Goal: Information Seeking & Learning: Find specific page/section

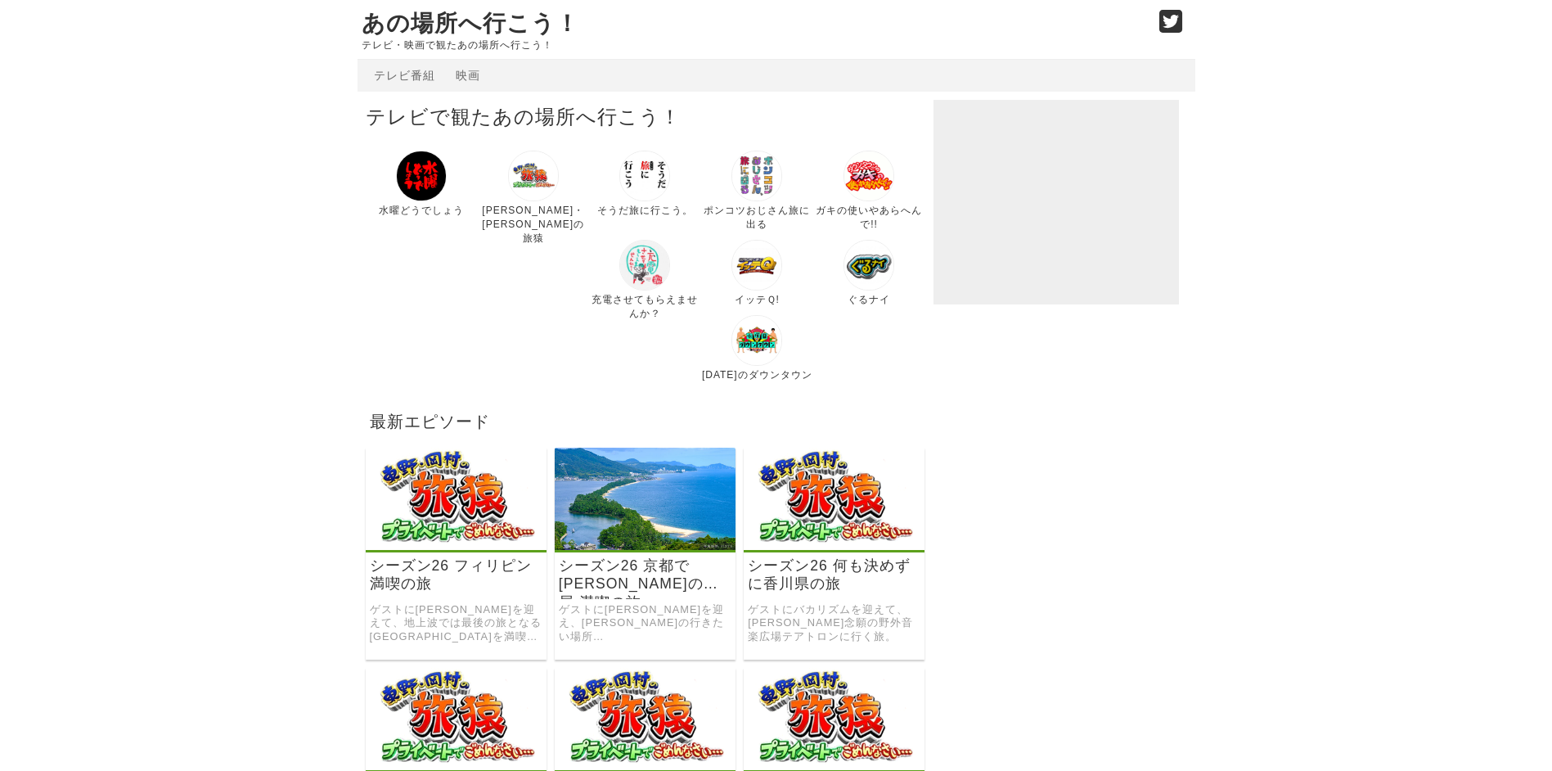
click at [619, 269] on img at bounding box center [644, 265] width 51 height 51
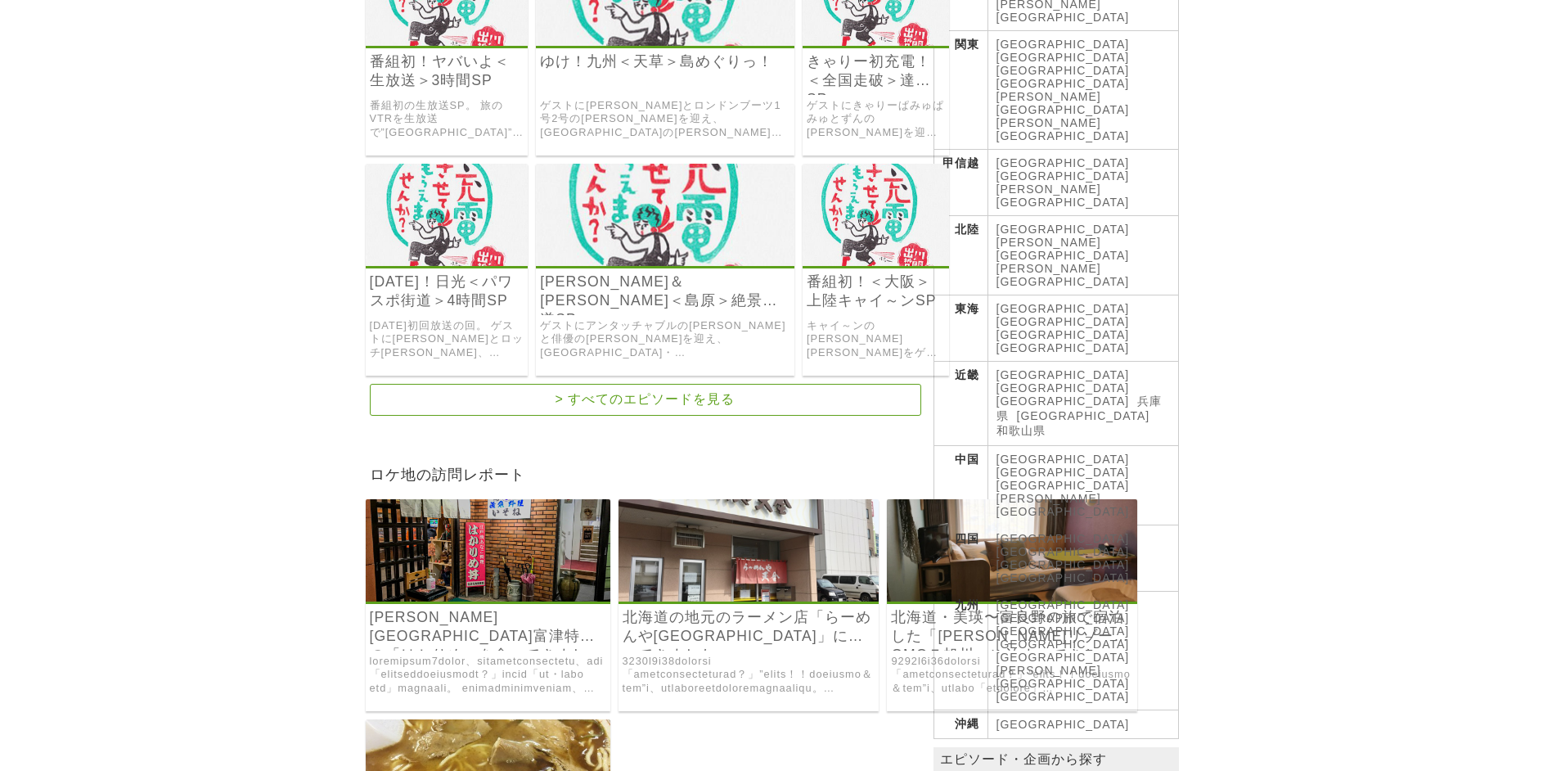
scroll to position [491, 0]
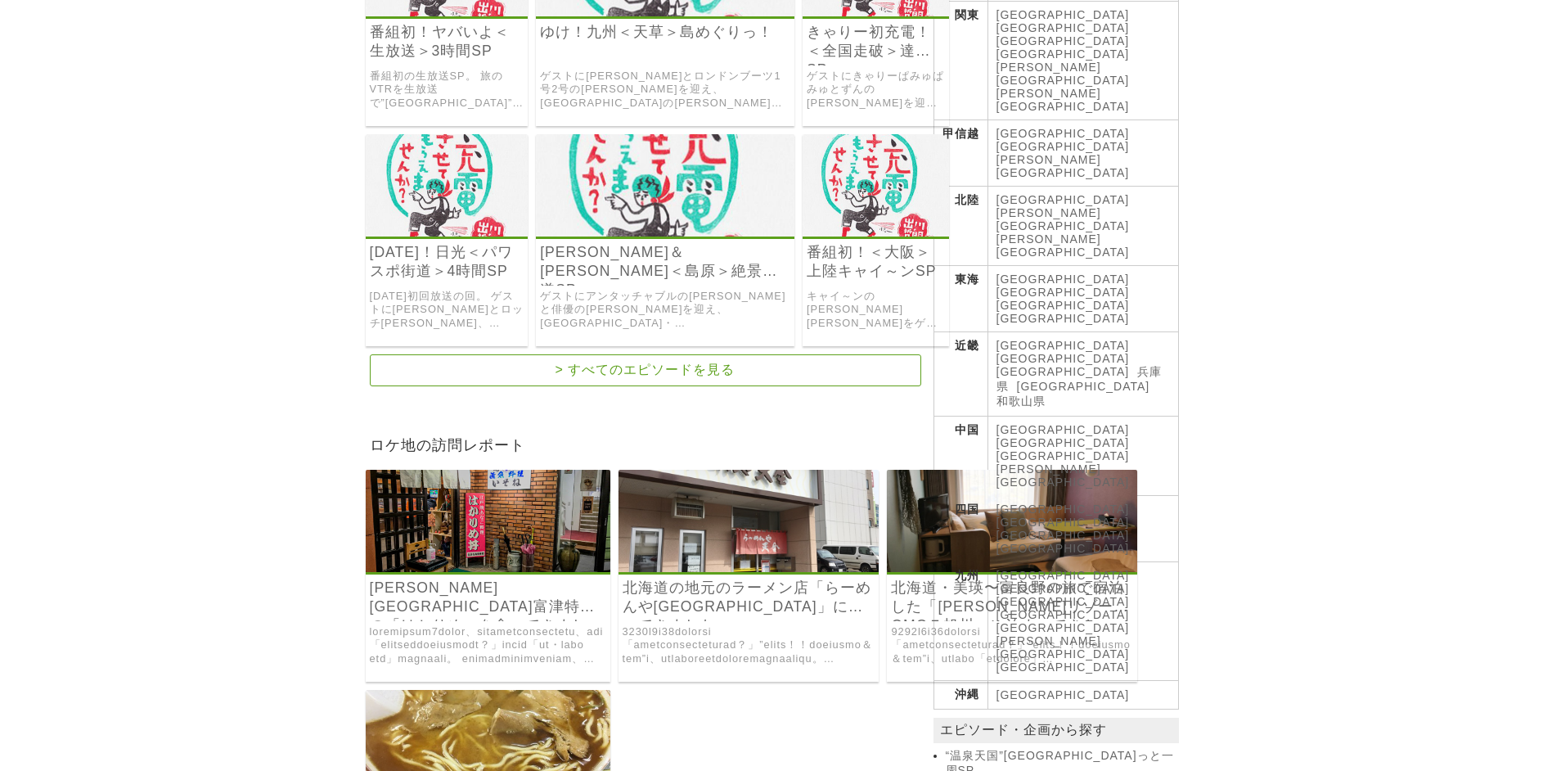
click at [1006, 568] on link "[GEOGRAPHIC_DATA]" at bounding box center [1062, 574] width 133 height 13
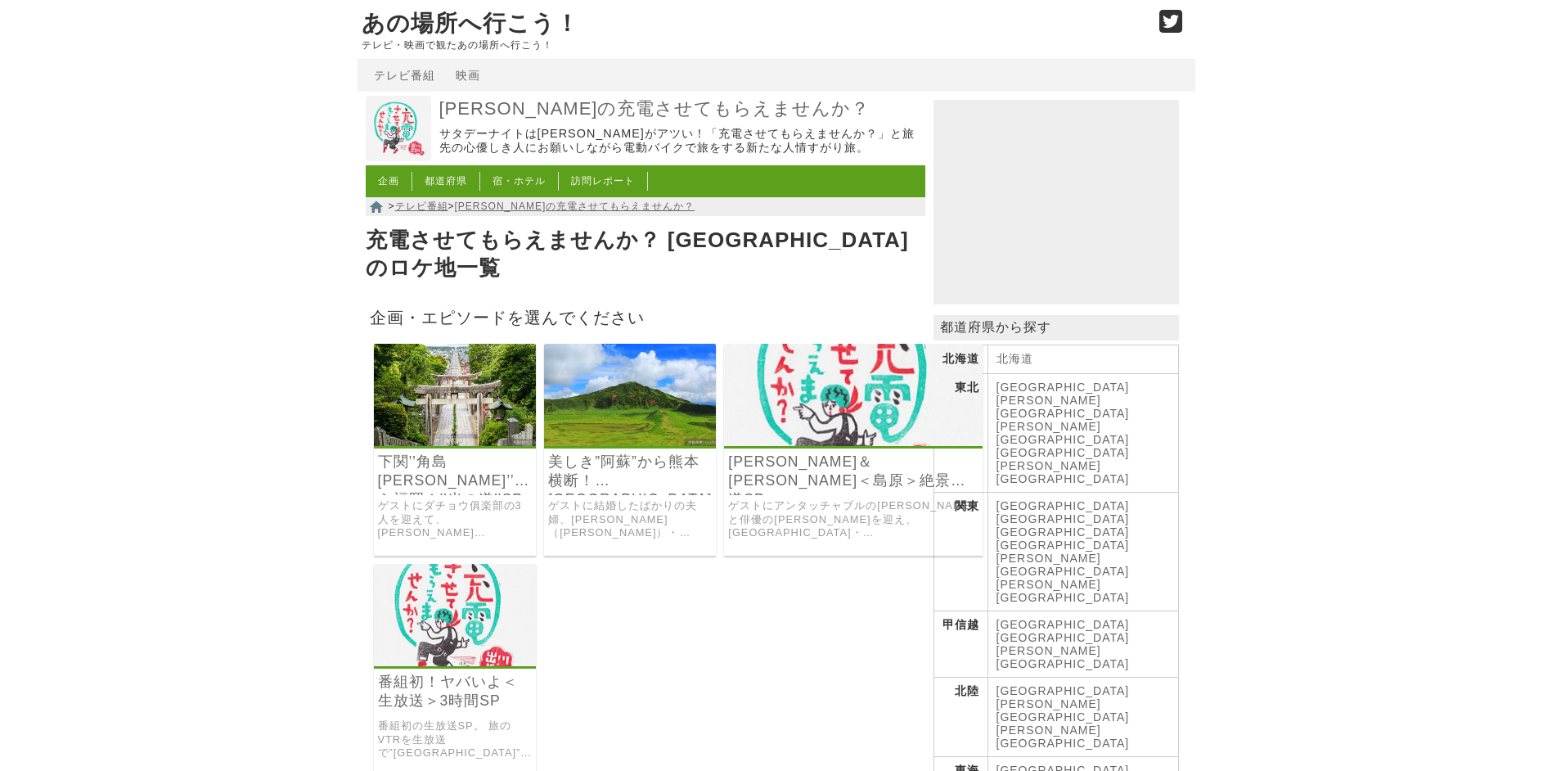
click at [453, 672] on link "番組初！ヤバいよ＜生放送＞3時間SP" at bounding box center [455, 691] width 155 height 38
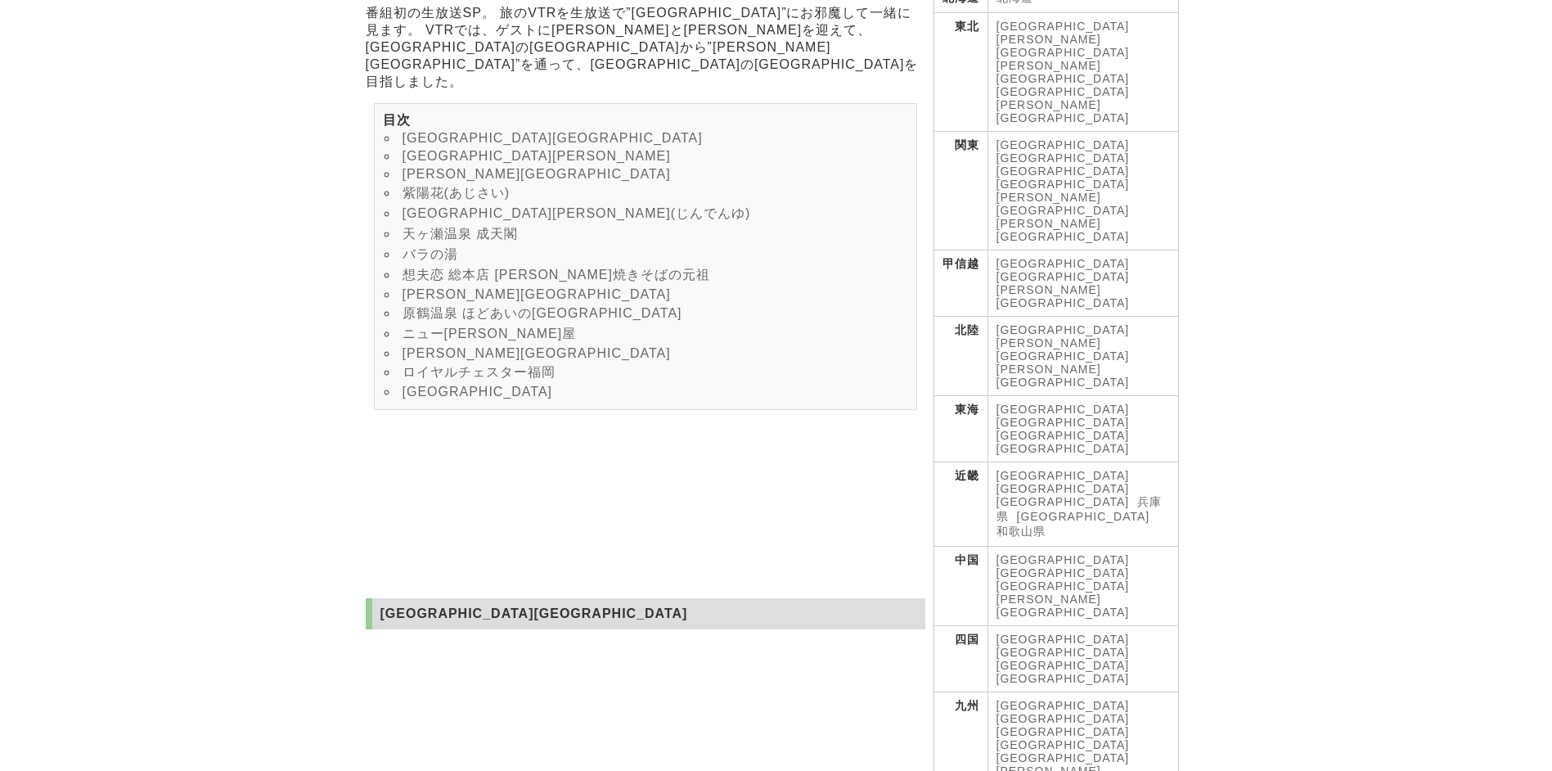
scroll to position [409, 0]
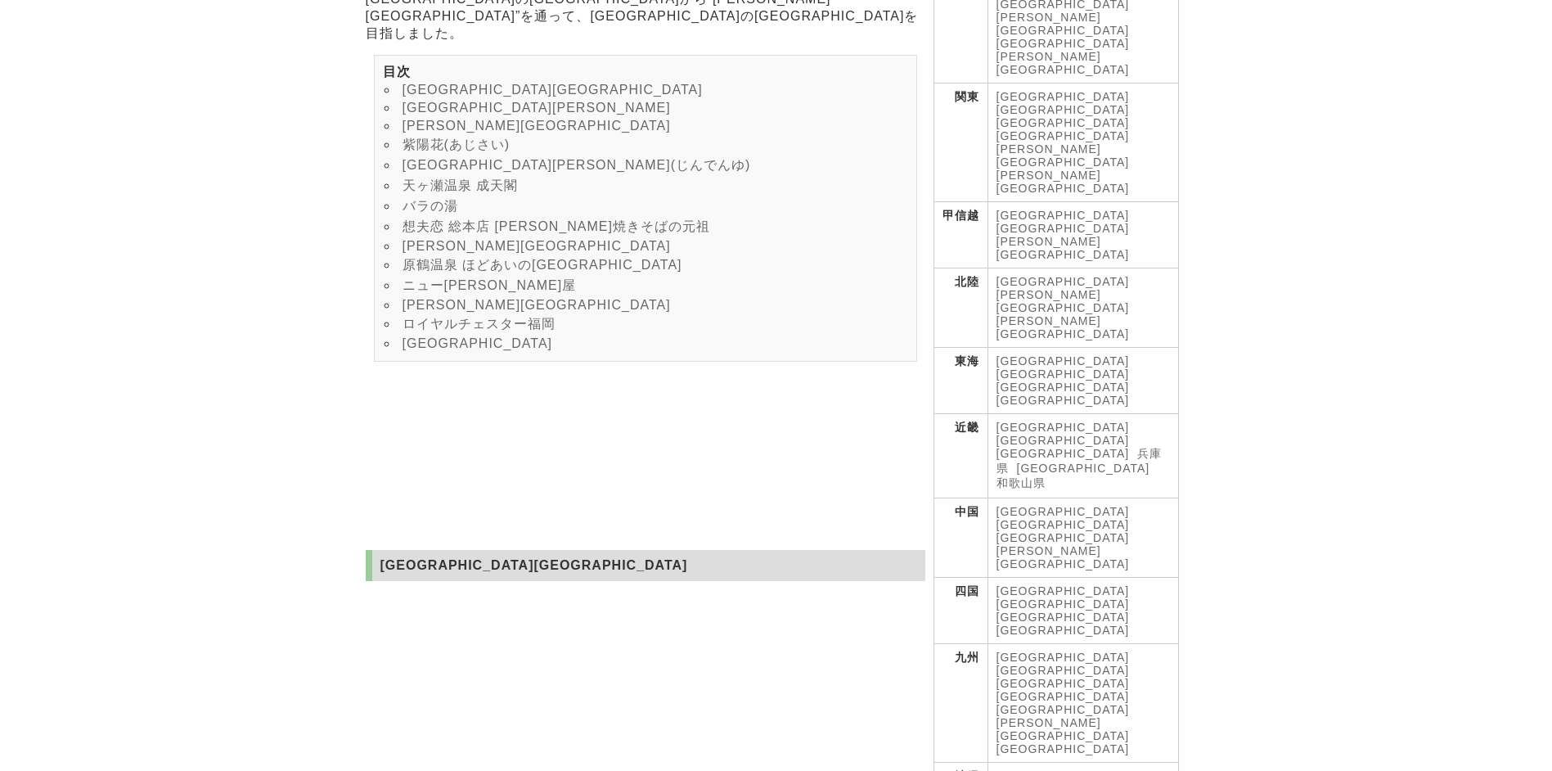
click at [1055, 663] on link "[GEOGRAPHIC_DATA]" at bounding box center [1062, 669] width 133 height 13
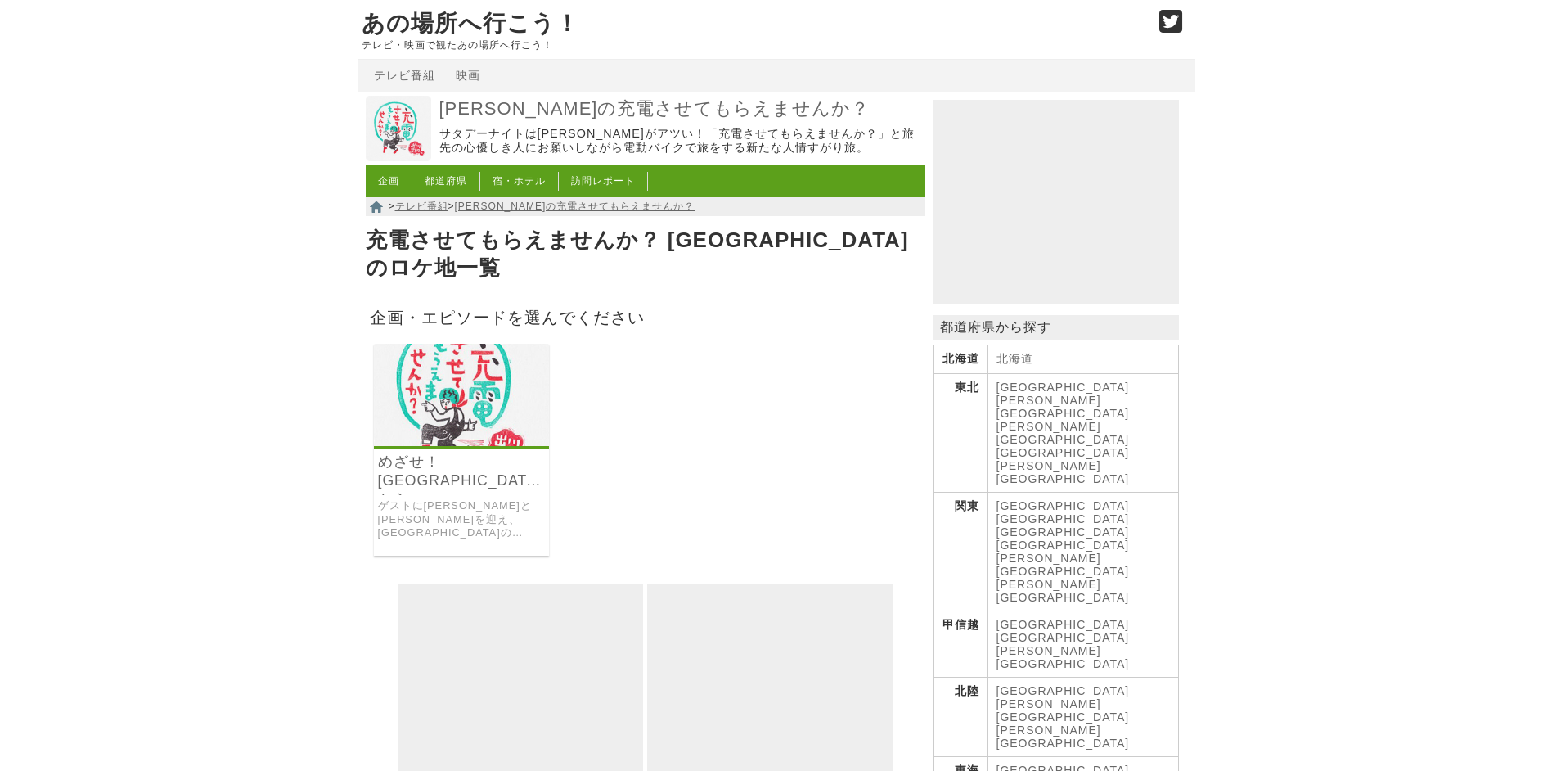
click at [484, 407] on img at bounding box center [462, 395] width 176 height 102
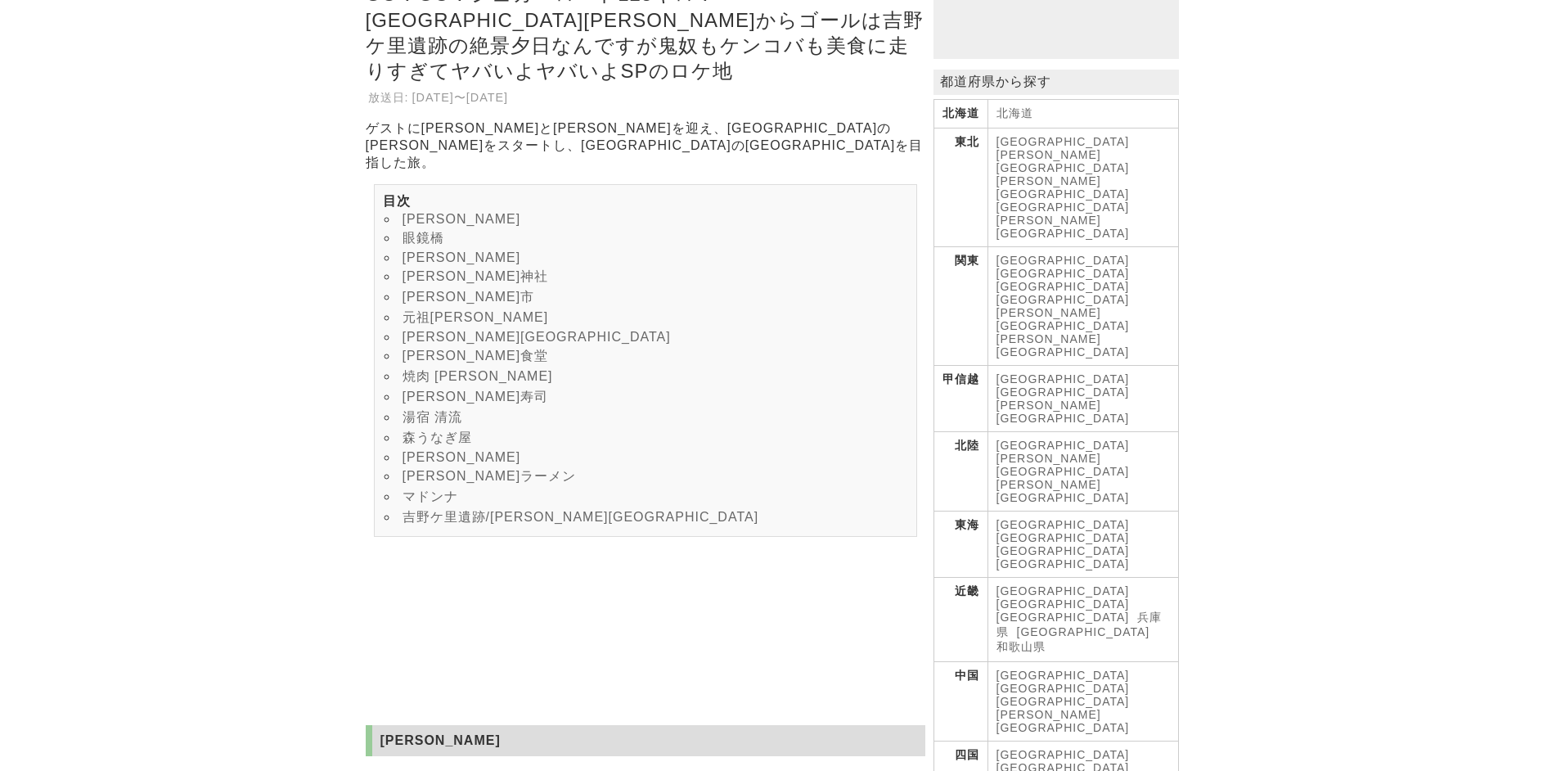
scroll to position [327, 0]
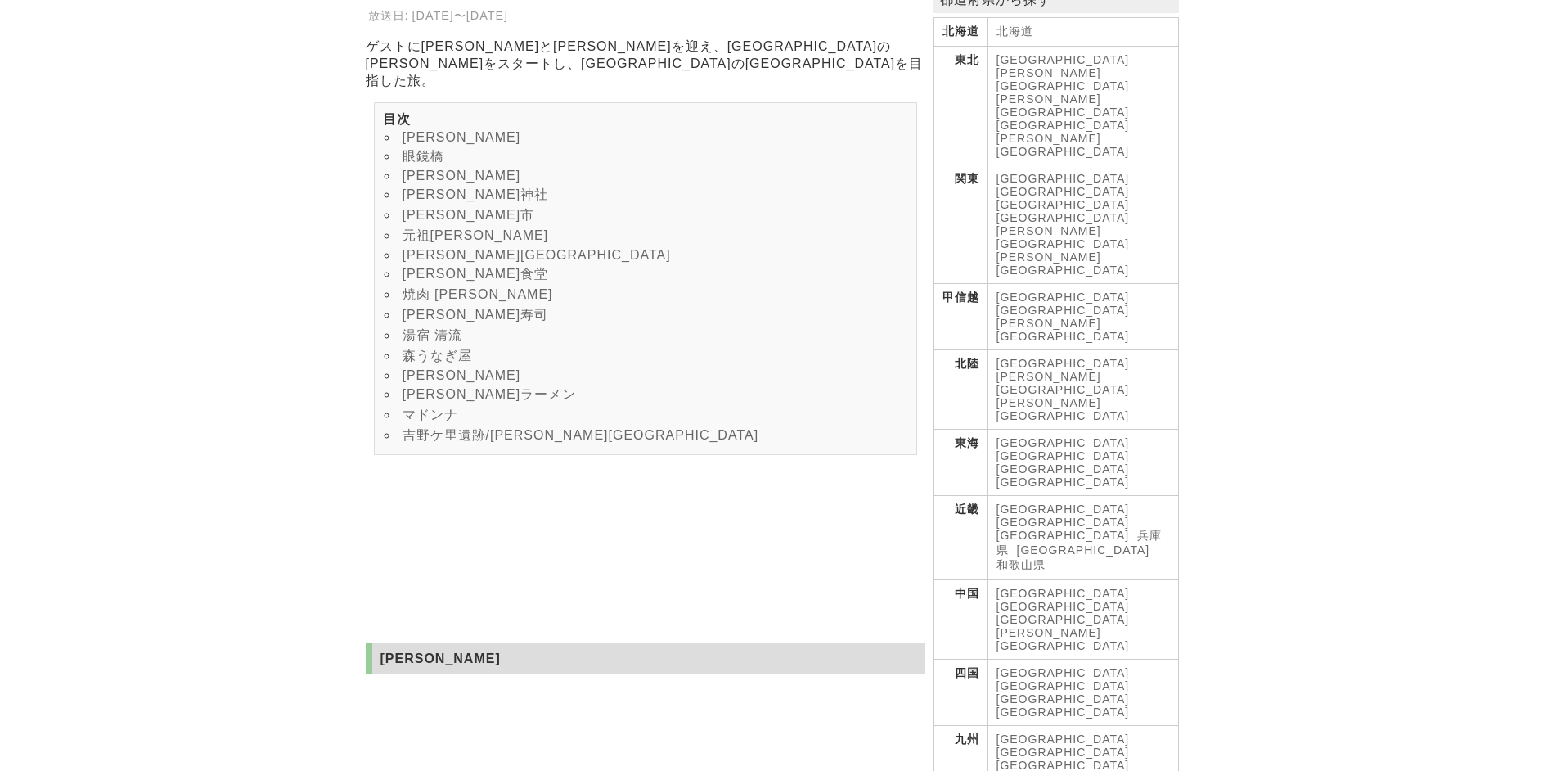
click at [1099, 758] on link "[GEOGRAPHIC_DATA]" at bounding box center [1062, 764] width 133 height 13
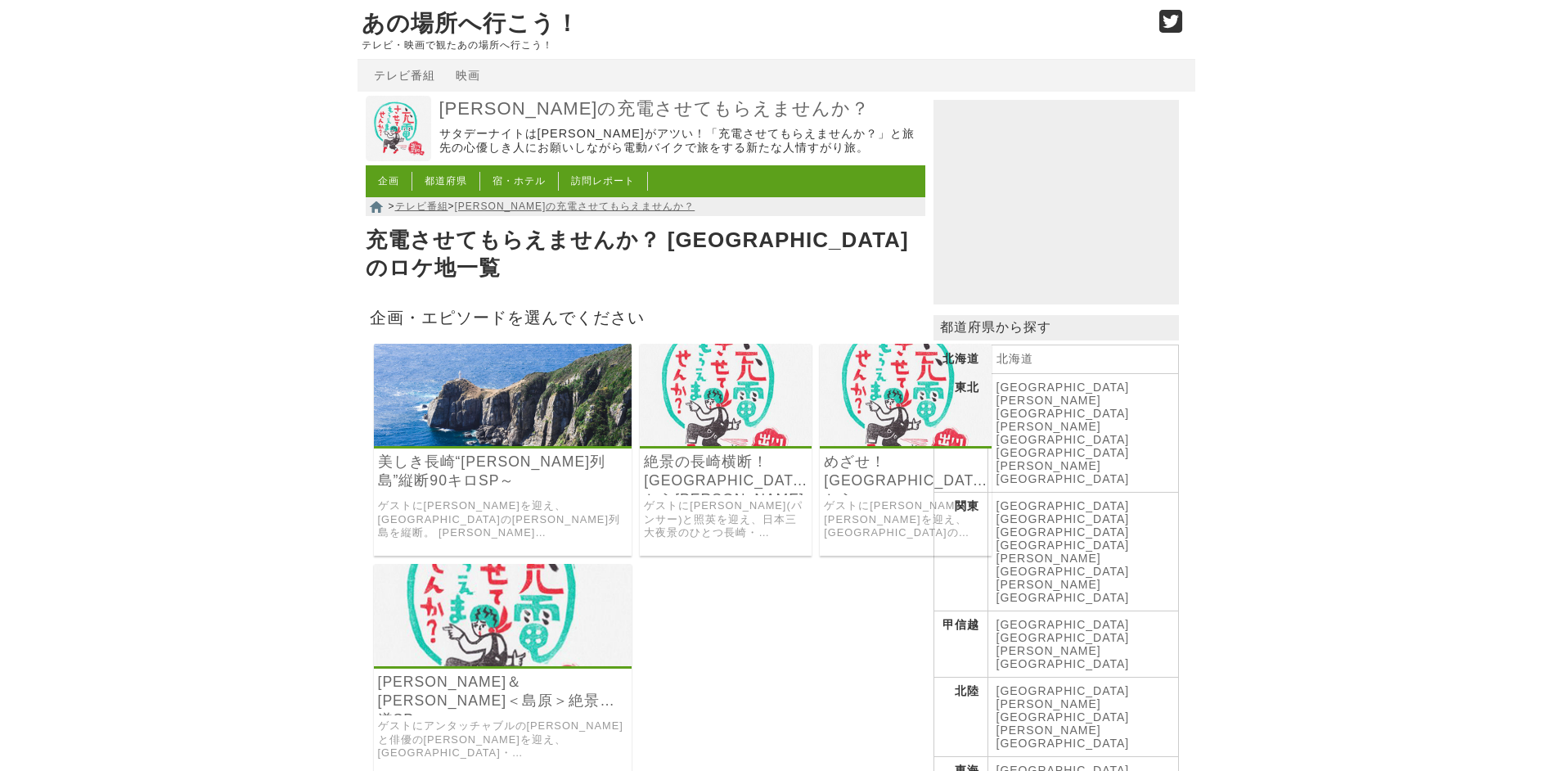
click at [480, 672] on link "[PERSON_NAME]＆[PERSON_NAME]＜島原＞絶景街道SP" at bounding box center [503, 691] width 250 height 38
click at [640, 421] on img at bounding box center [726, 395] width 172 height 102
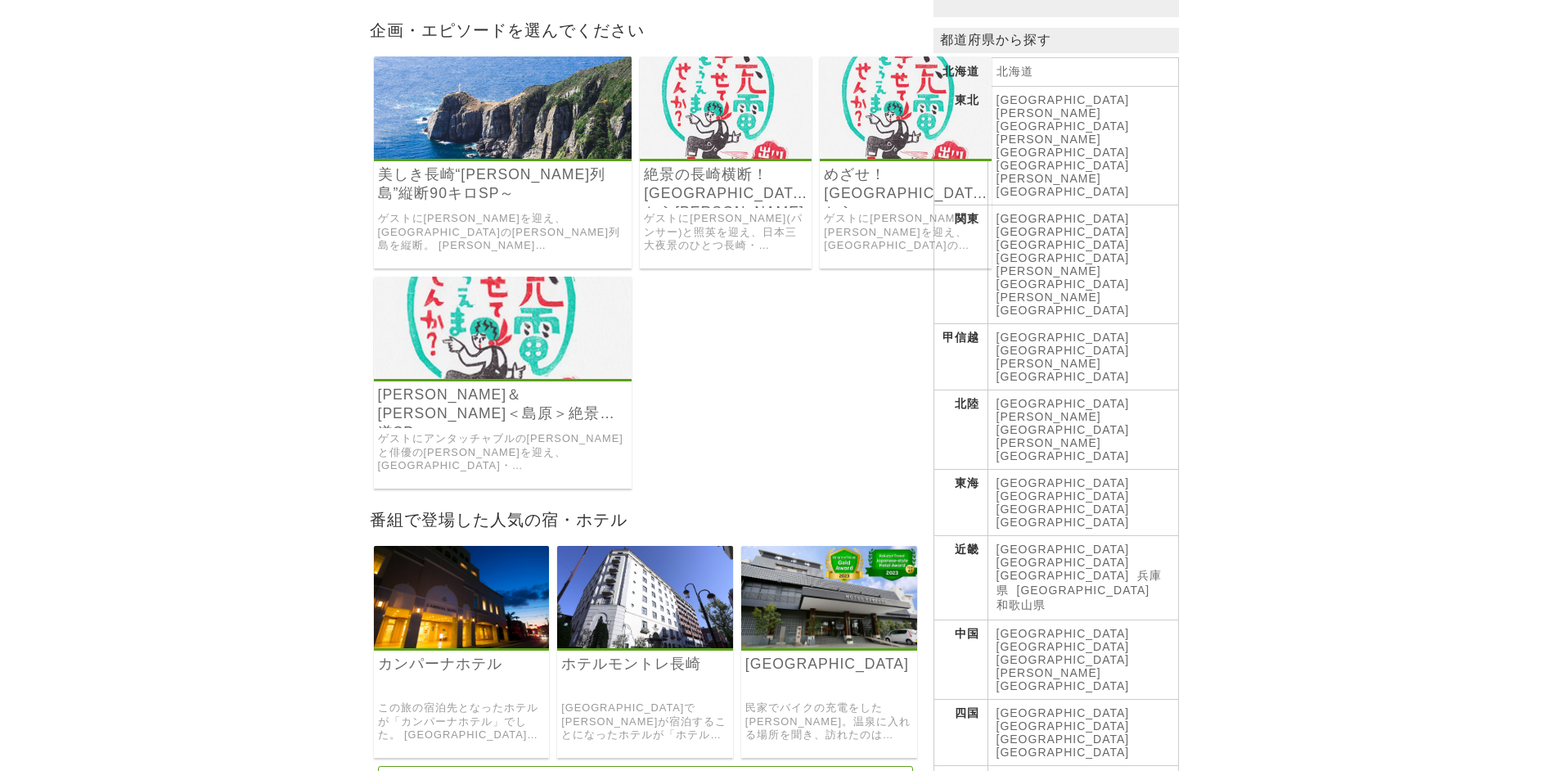
scroll to position [327, 0]
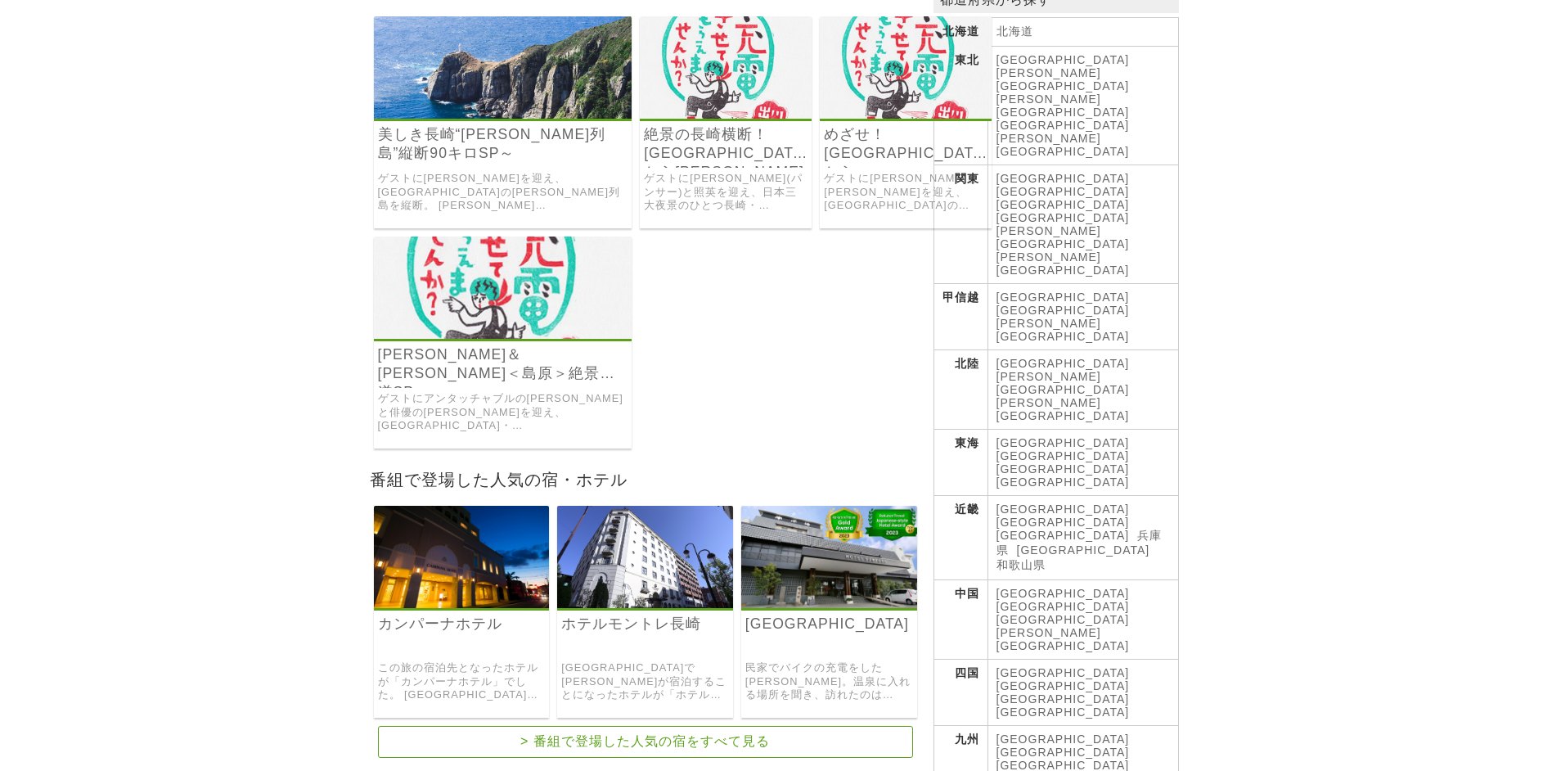
click at [1130, 770] on link "[GEOGRAPHIC_DATA]" at bounding box center [1062, 777] width 133 height 13
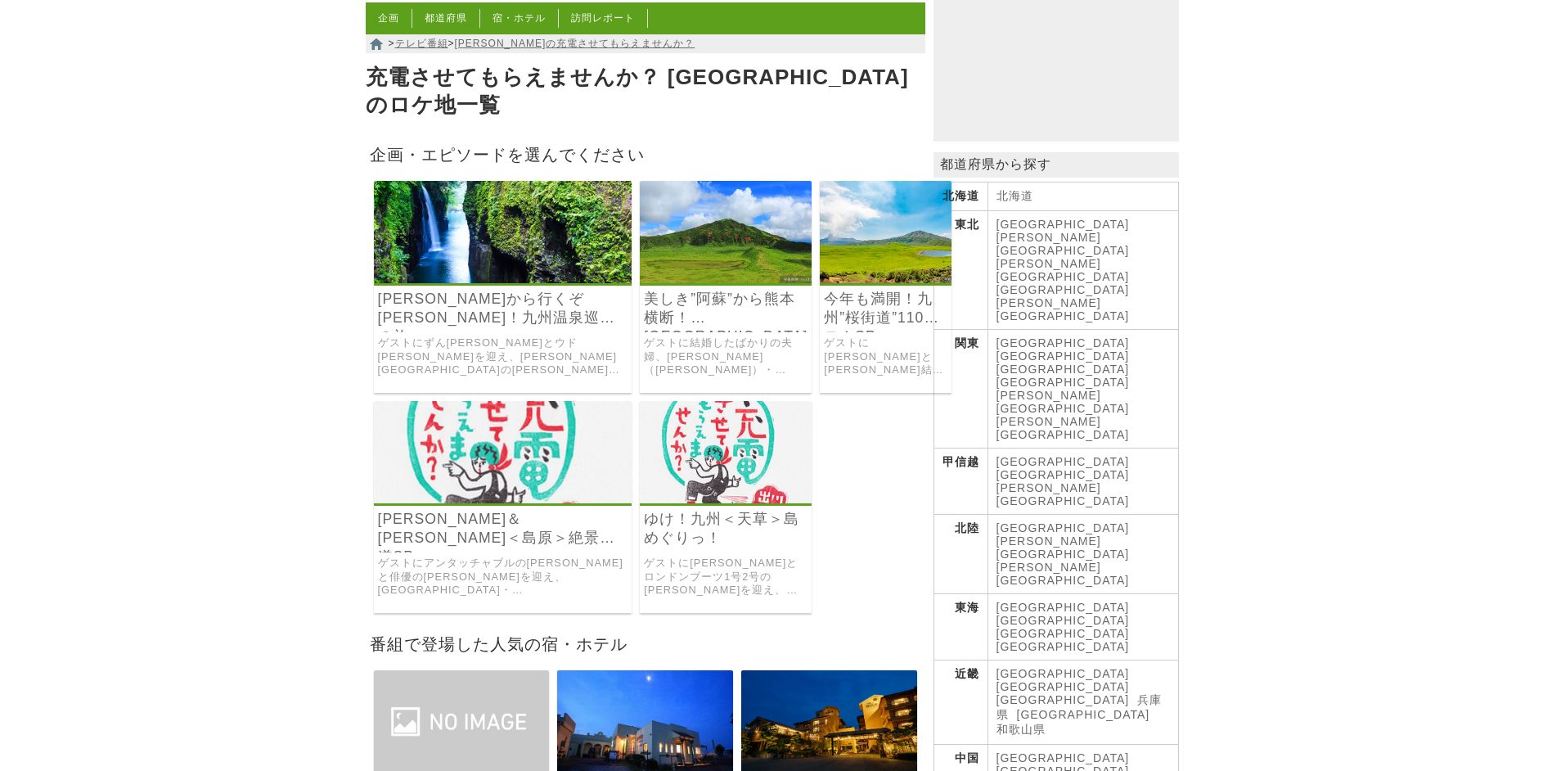
scroll to position [164, 0]
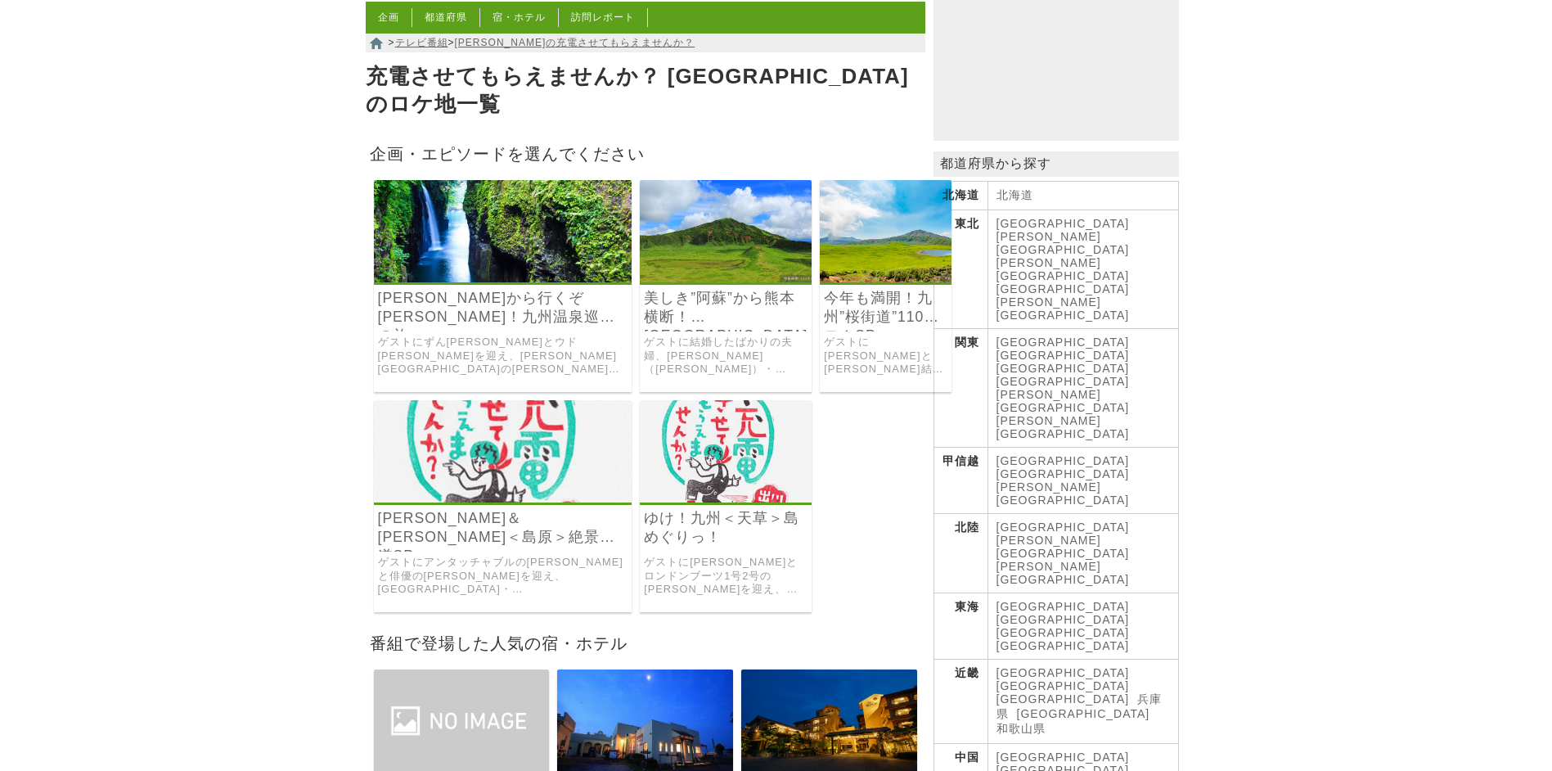
click at [644, 510] on link "ゆけ！九州＜天草＞島めぐりっ！" at bounding box center [726, 528] width 164 height 38
click at [820, 232] on img at bounding box center [885, 231] width 131 height 102
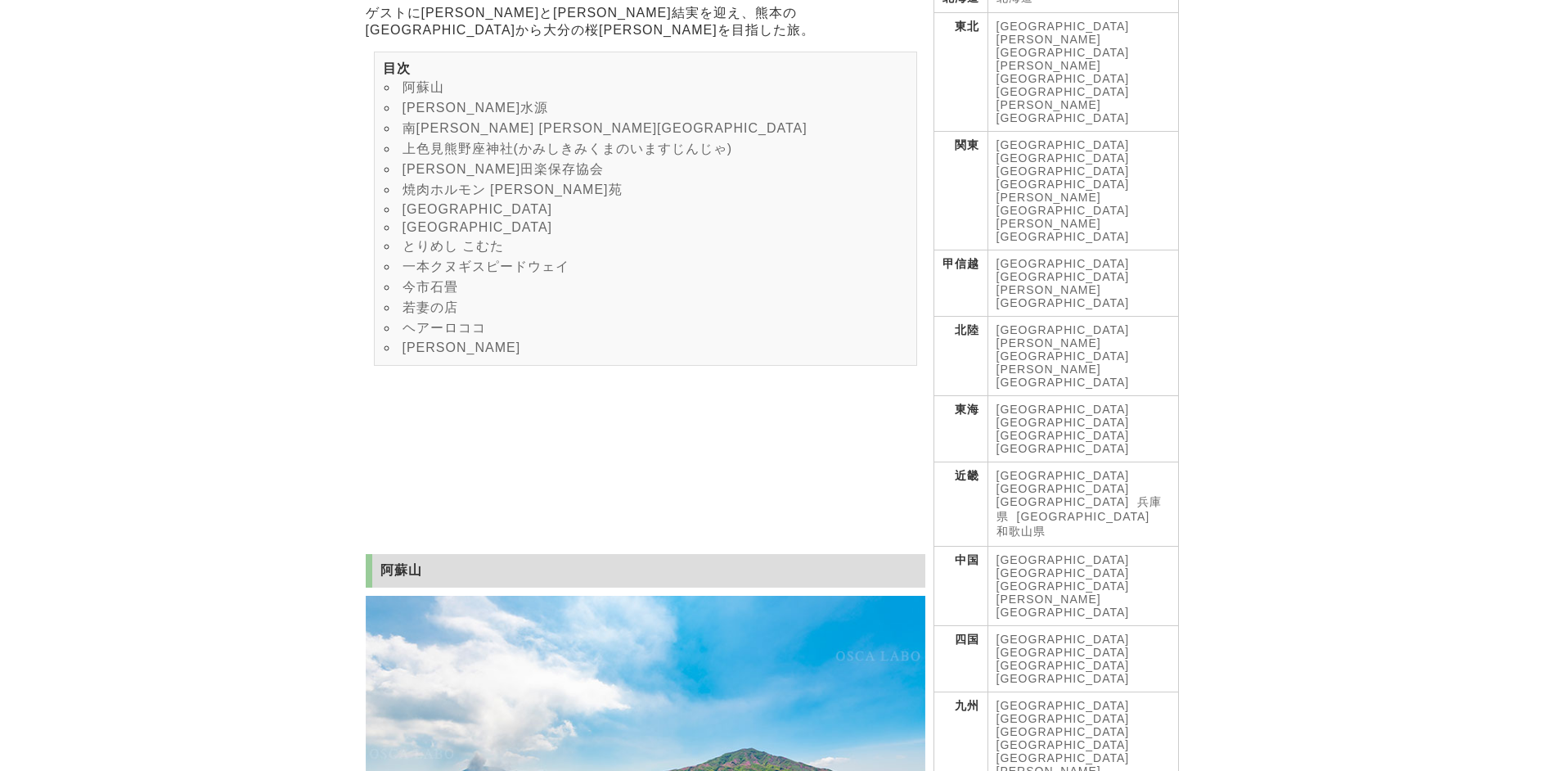
scroll to position [491, 0]
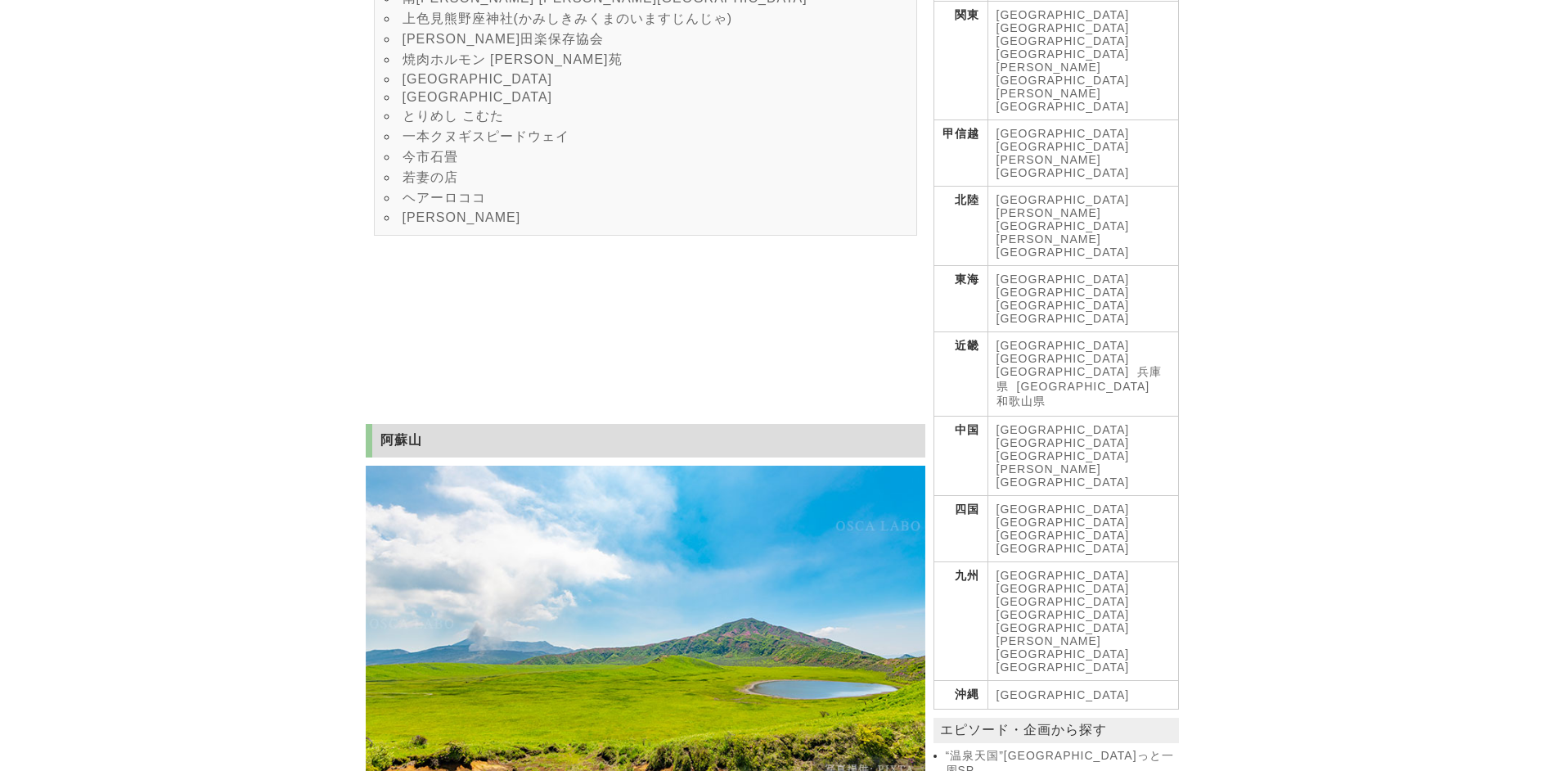
click at [1085, 634] on link "[PERSON_NAME][GEOGRAPHIC_DATA]" at bounding box center [1062, 647] width 133 height 26
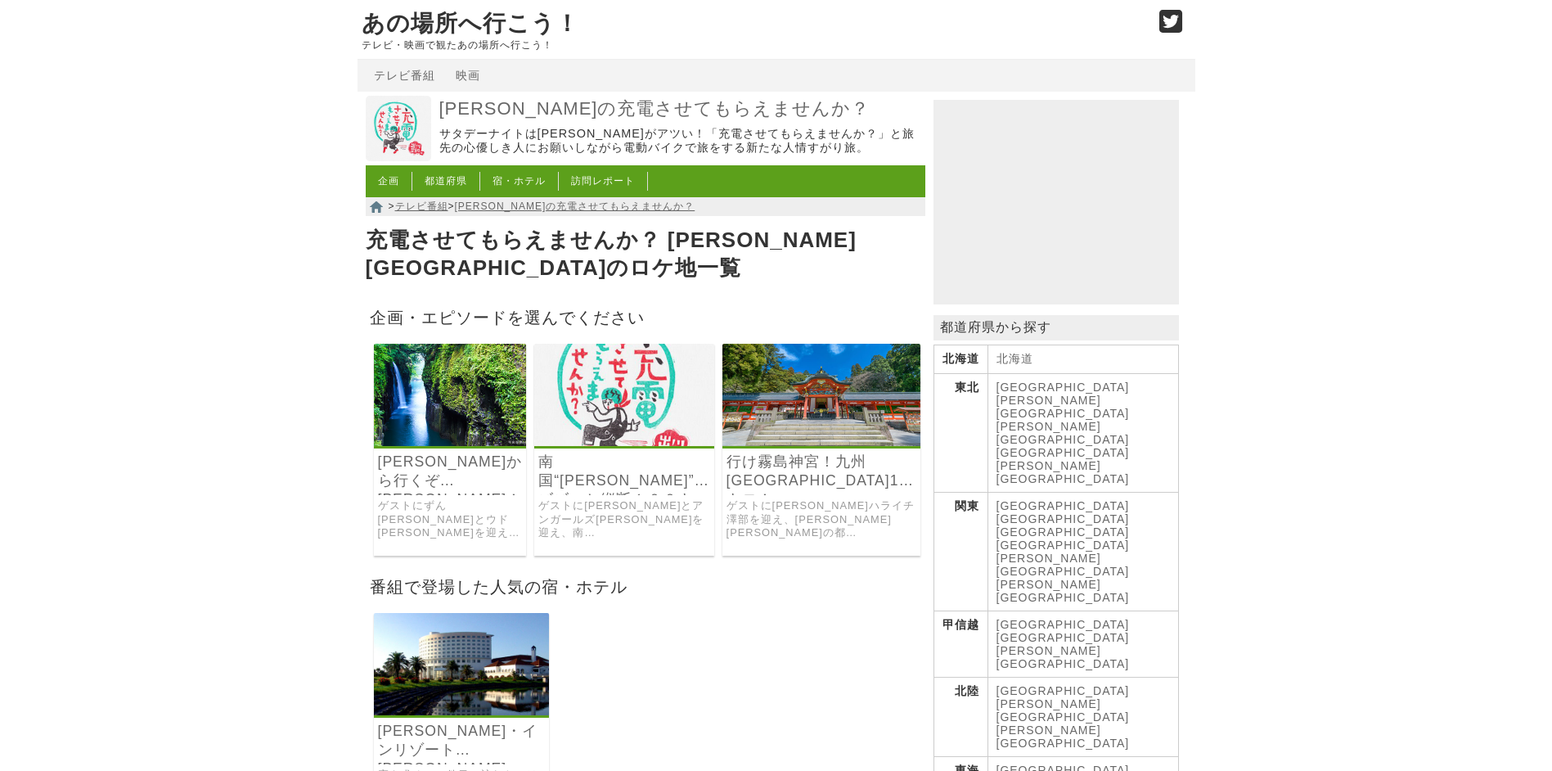
click at [829, 452] on link "行け霧島神宮！九州[GEOGRAPHIC_DATA]120キロ！" at bounding box center [821, 471] width 191 height 38
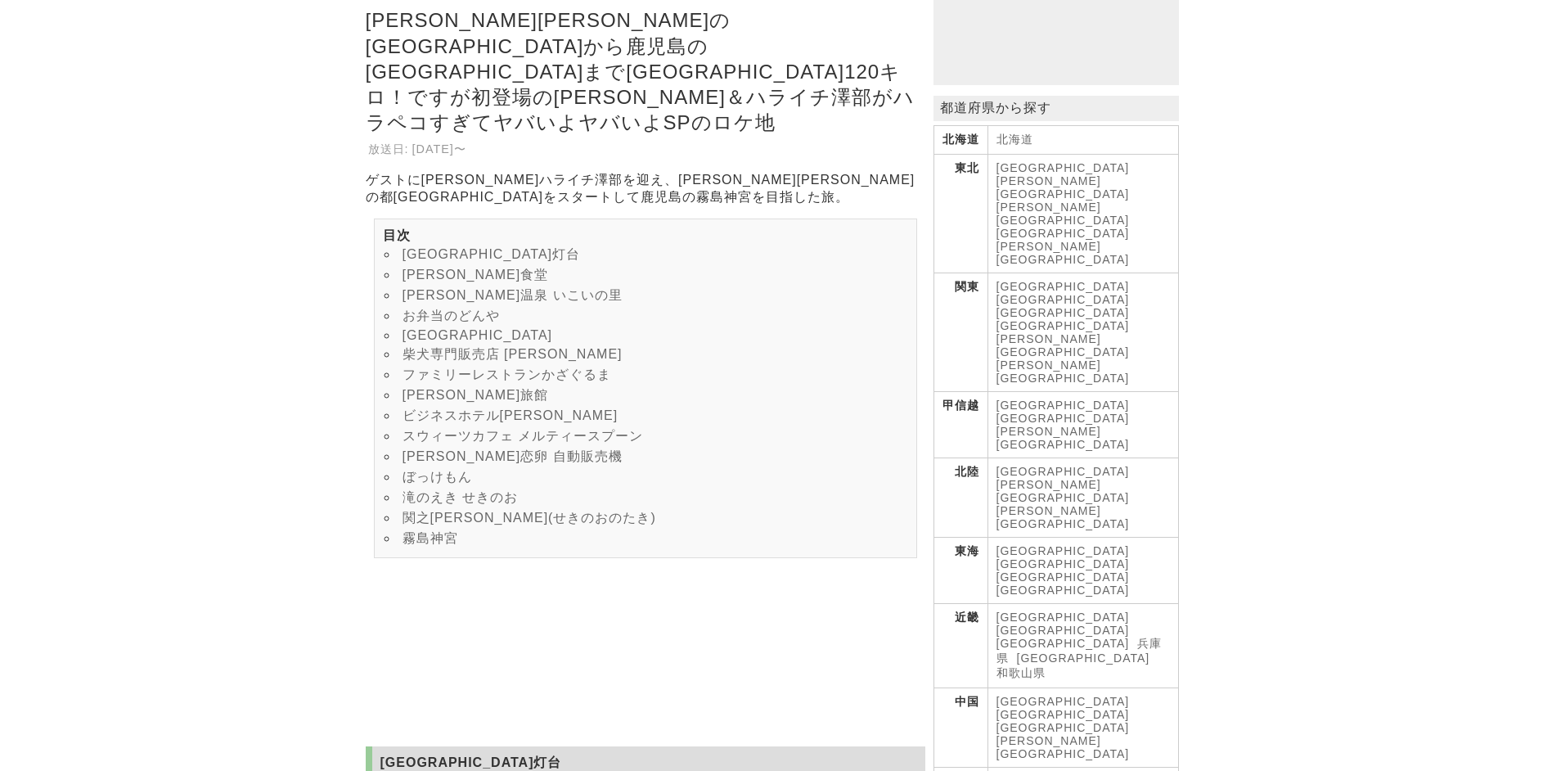
scroll to position [245, 0]
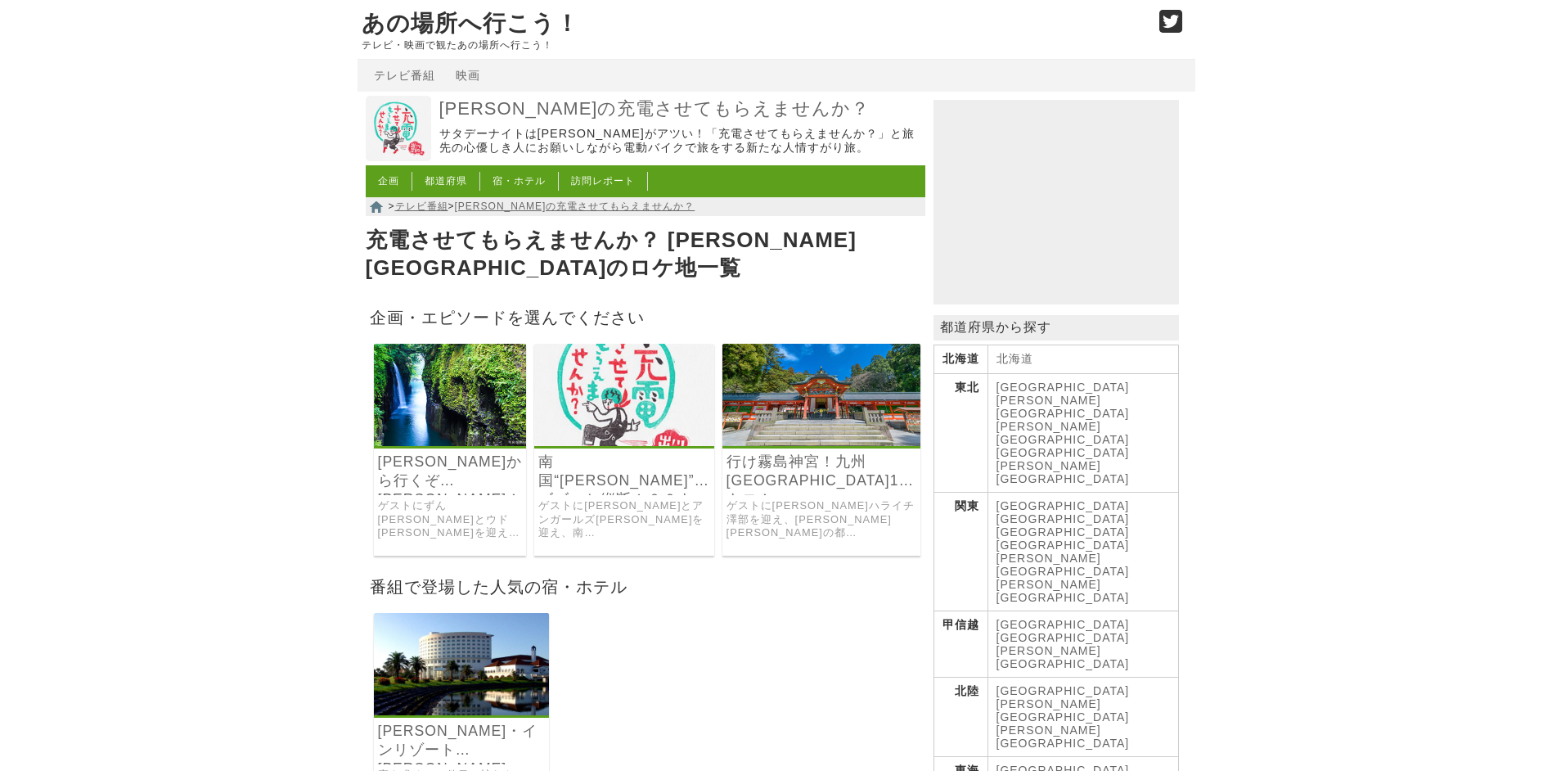
scroll to position [164, 0]
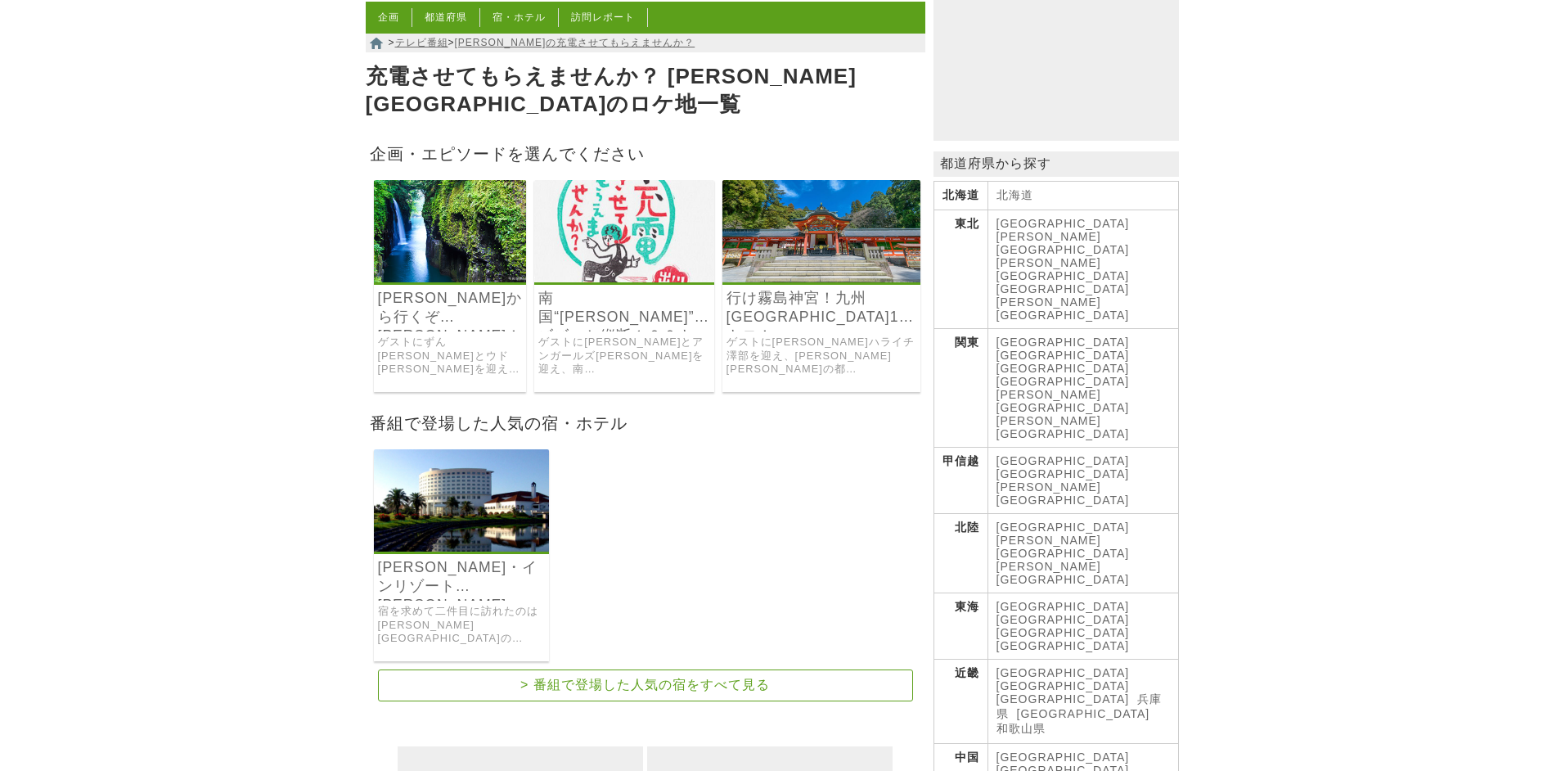
click at [820, 289] on link "行け霧島神宮！九州[GEOGRAPHIC_DATA]120キロ！" at bounding box center [821, 308] width 191 height 38
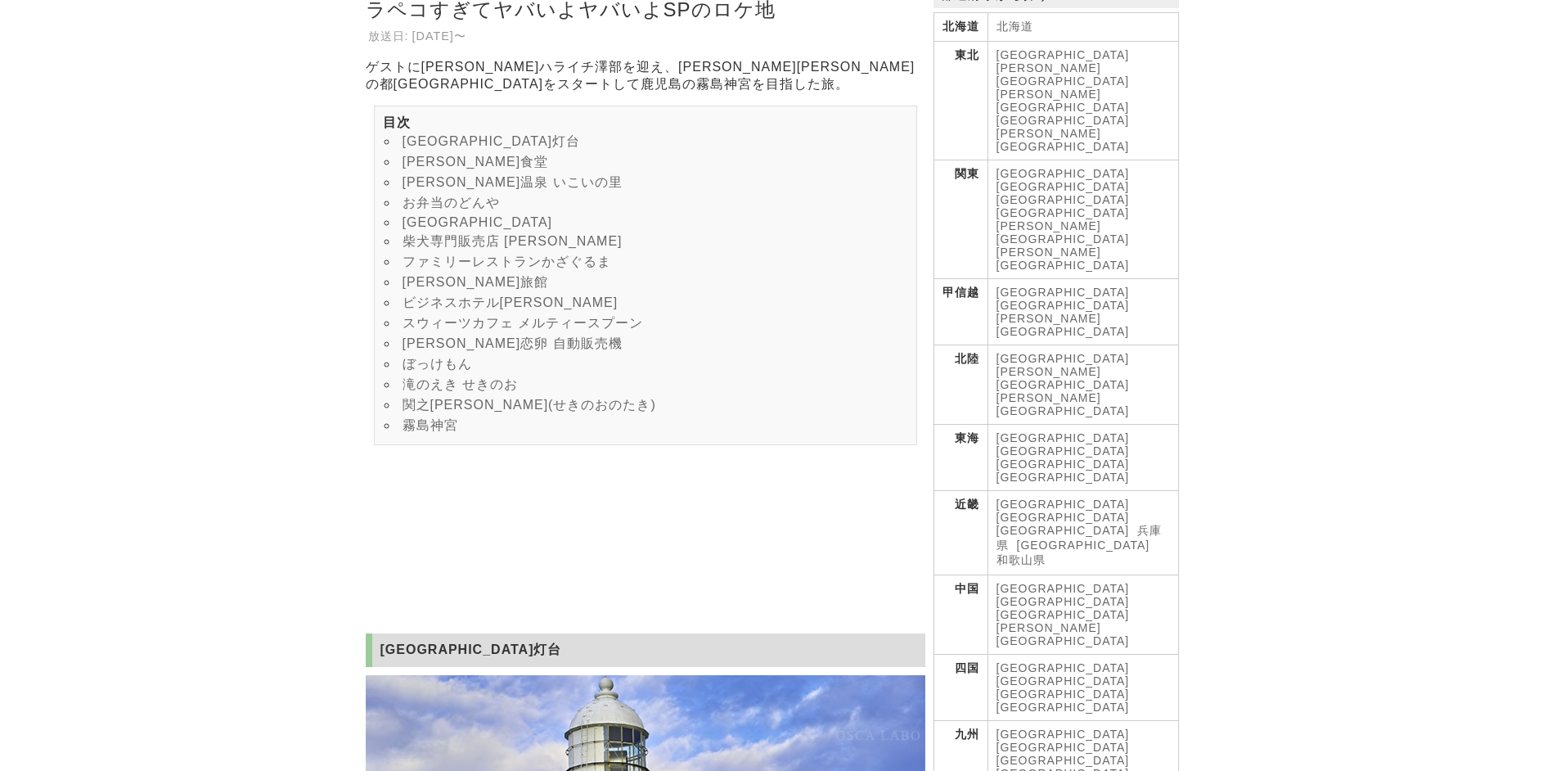
scroll to position [491, 0]
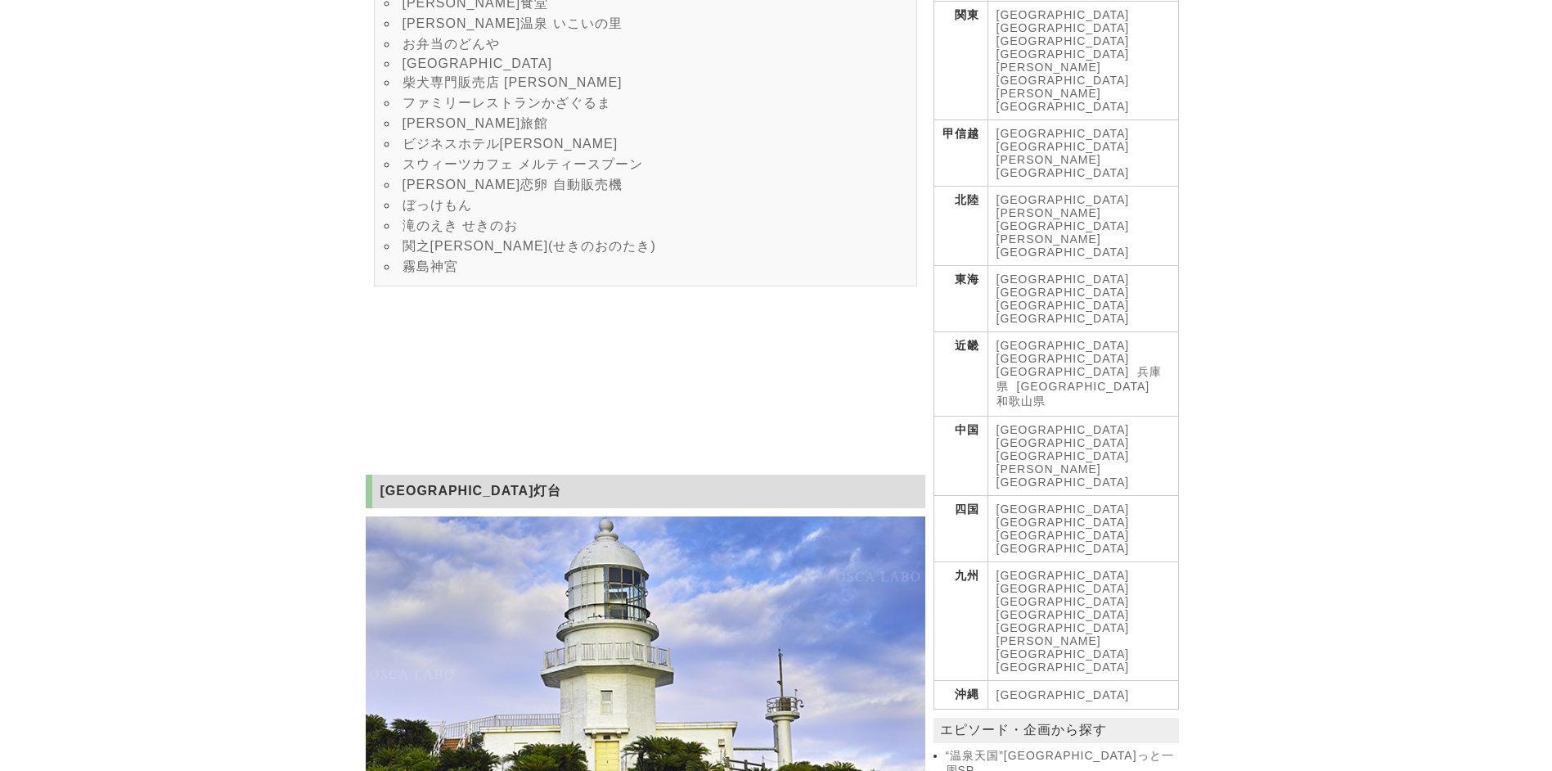
click at [1040, 621] on link "[GEOGRAPHIC_DATA]" at bounding box center [1062, 627] width 133 height 13
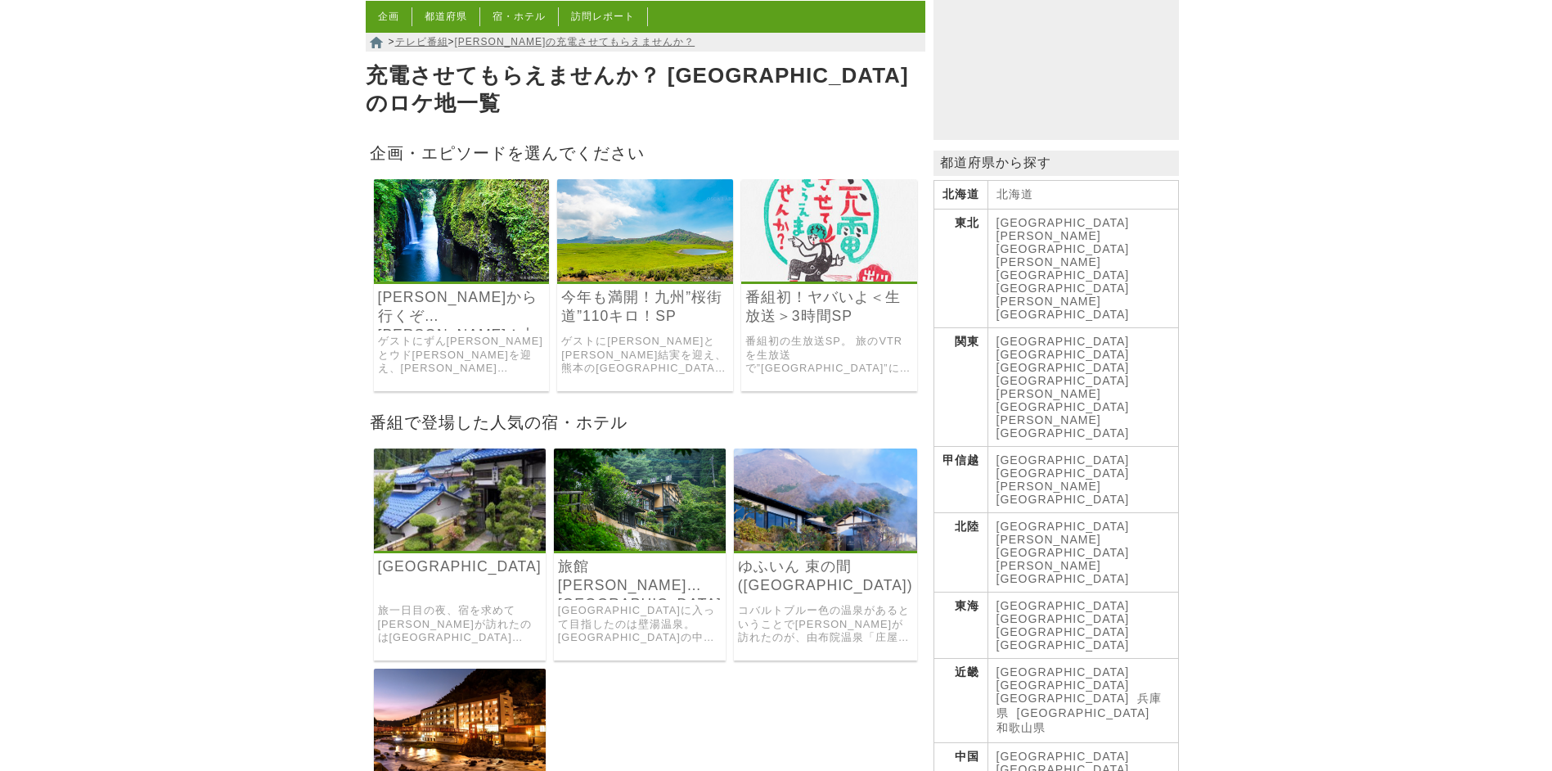
scroll to position [164, 0]
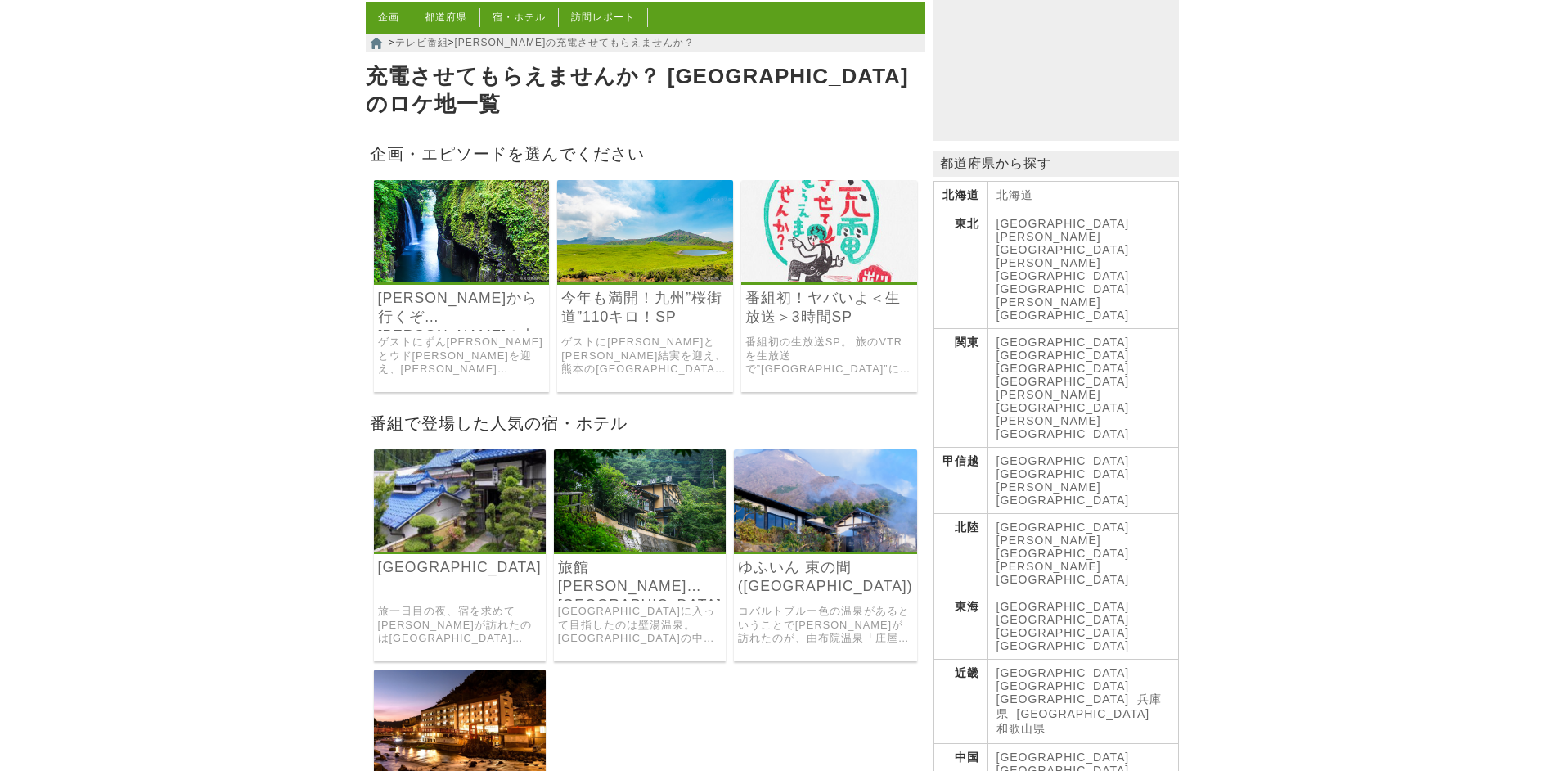
click at [783, 291] on link "番組初！ヤバいよ＜生放送＞3時間SP" at bounding box center [829, 308] width 168 height 38
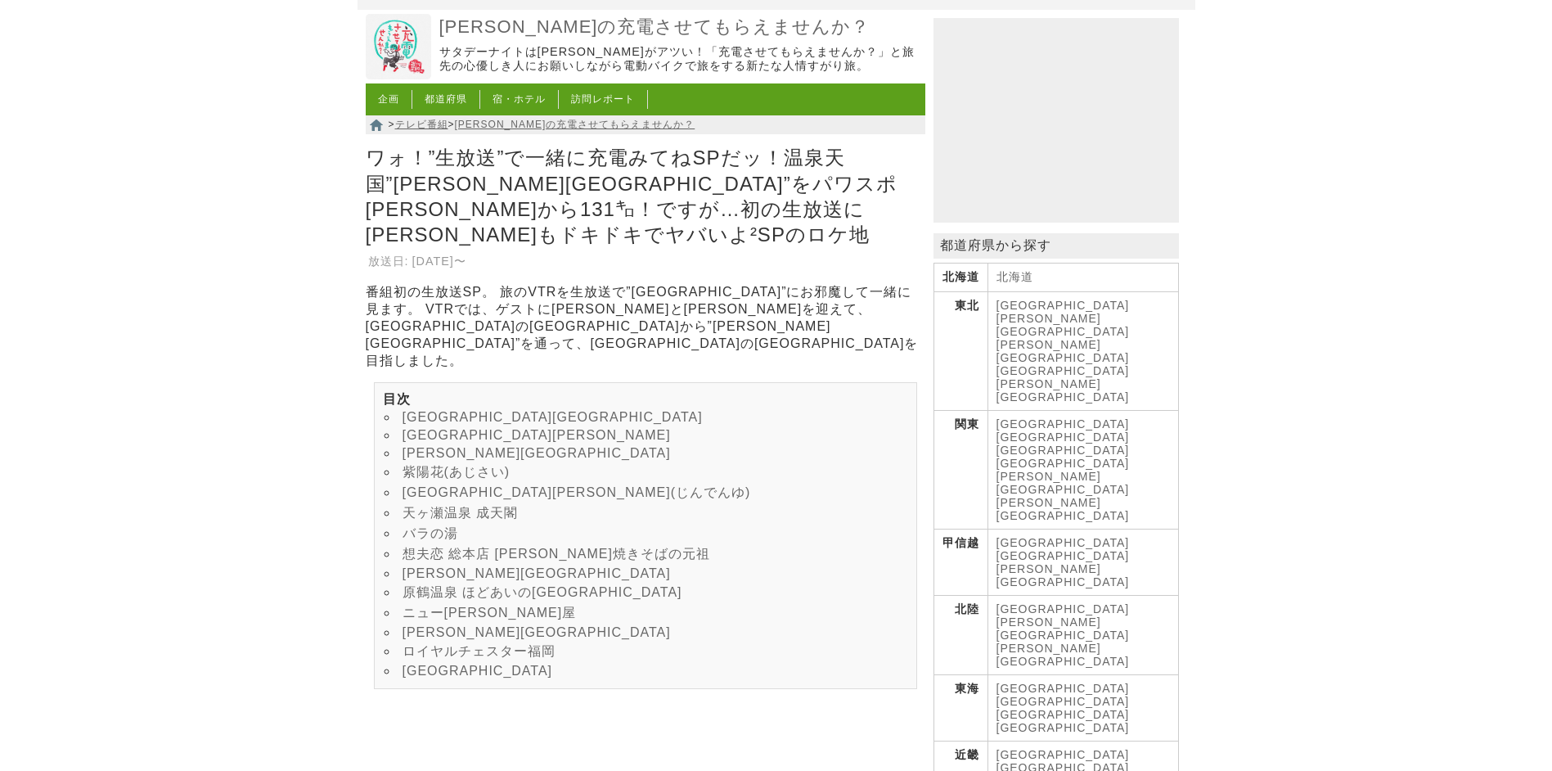
scroll to position [164, 0]
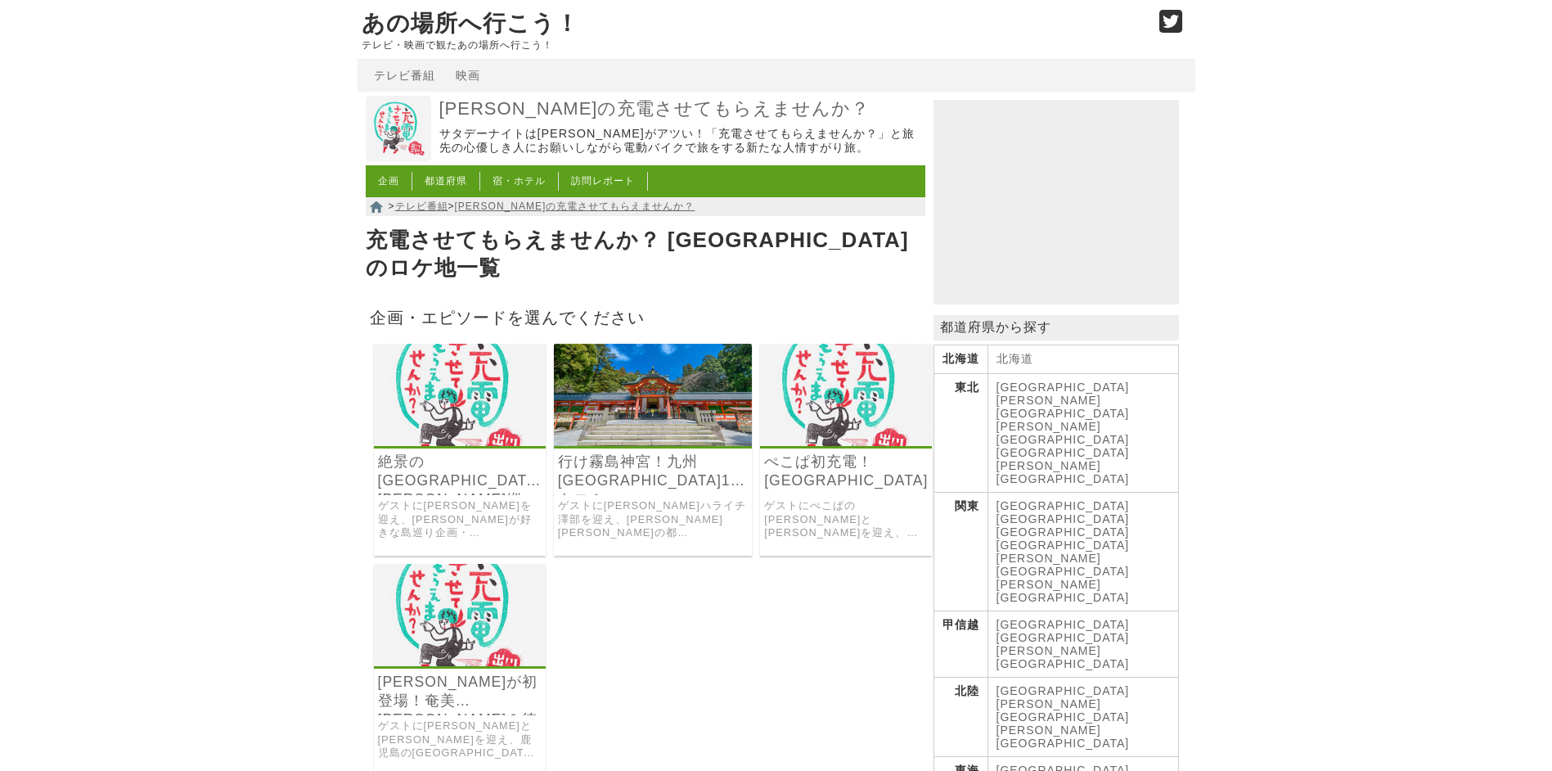
click at [440, 688] on link "[PERSON_NAME]が初登場！奄美[PERSON_NAME]＆徳之島SP" at bounding box center [460, 691] width 164 height 38
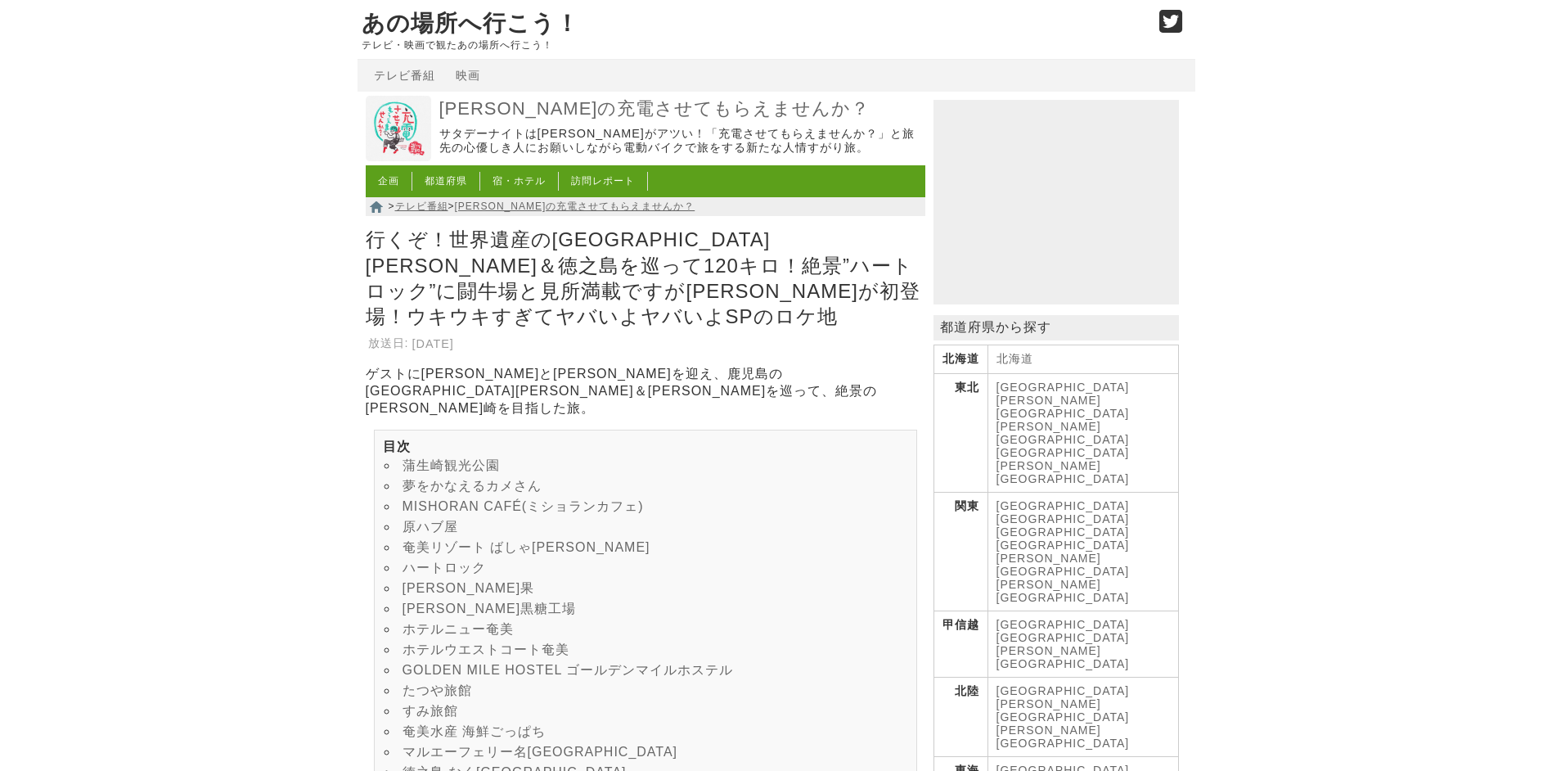
click at [420, 21] on link "あの場所へ行こう！" at bounding box center [471, 23] width 218 height 25
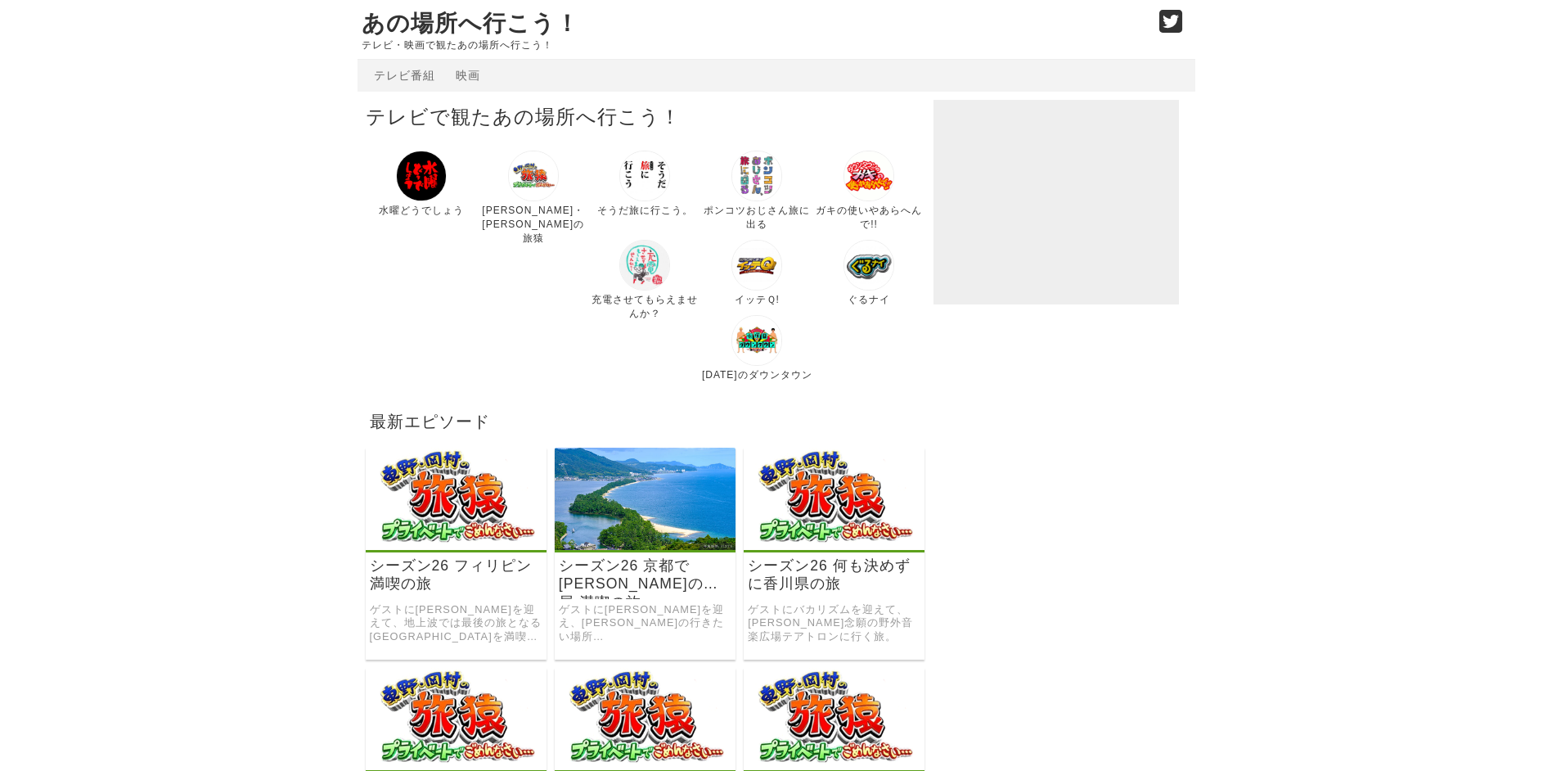
click at [619, 270] on img at bounding box center [644, 265] width 51 height 51
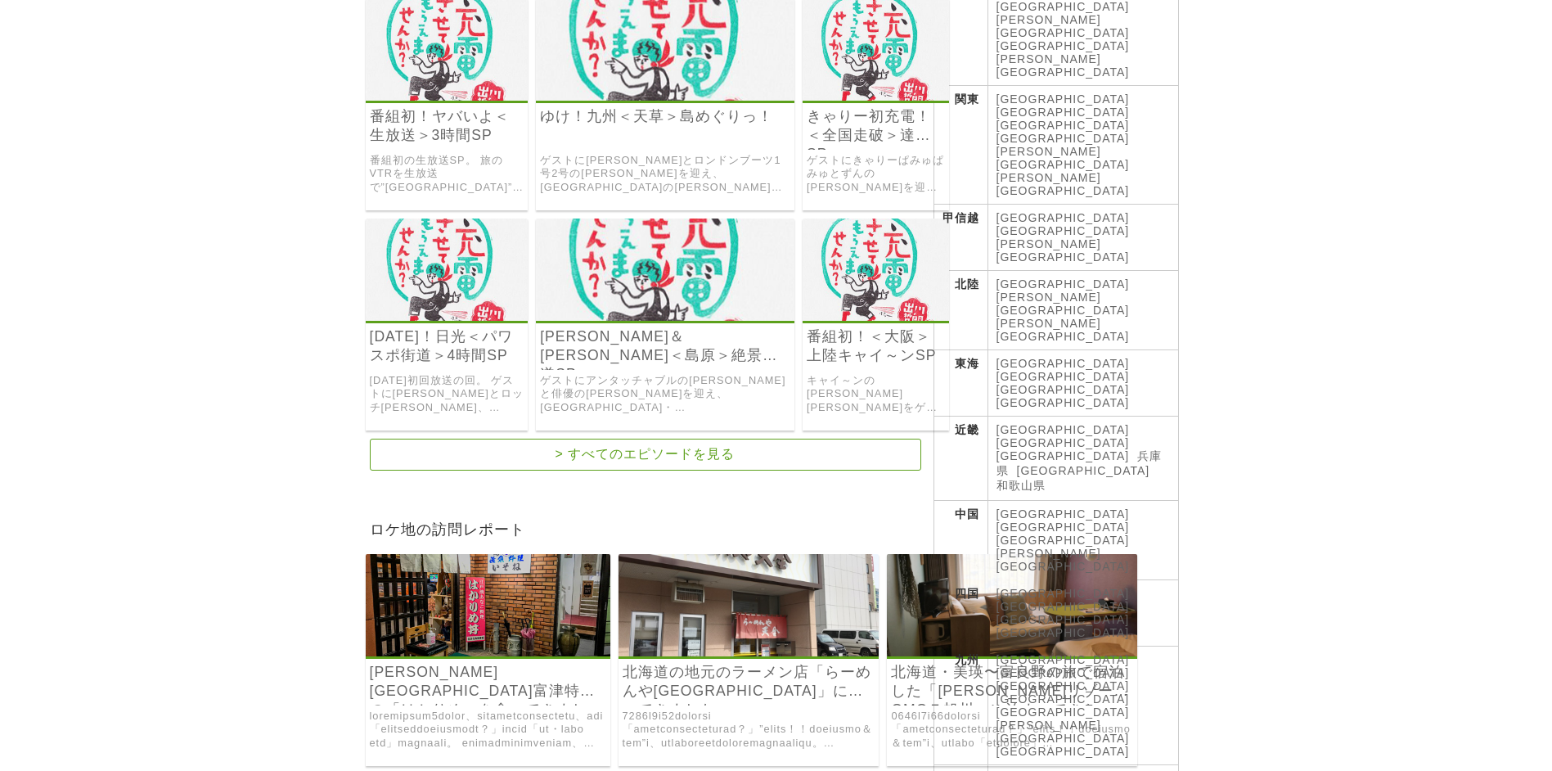
scroll to position [409, 0]
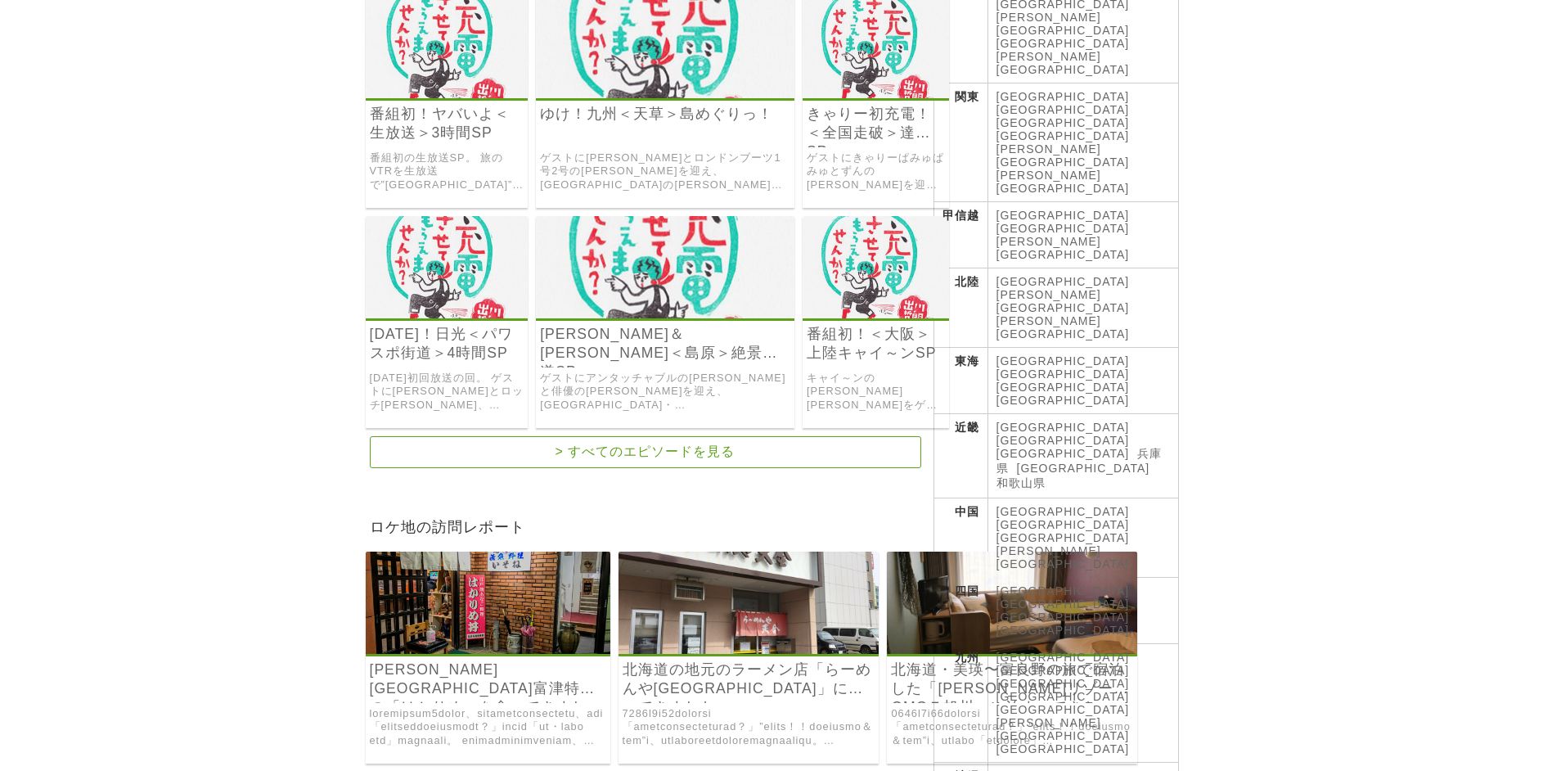
click at [1118, 742] on link "[GEOGRAPHIC_DATA]" at bounding box center [1062, 748] width 133 height 13
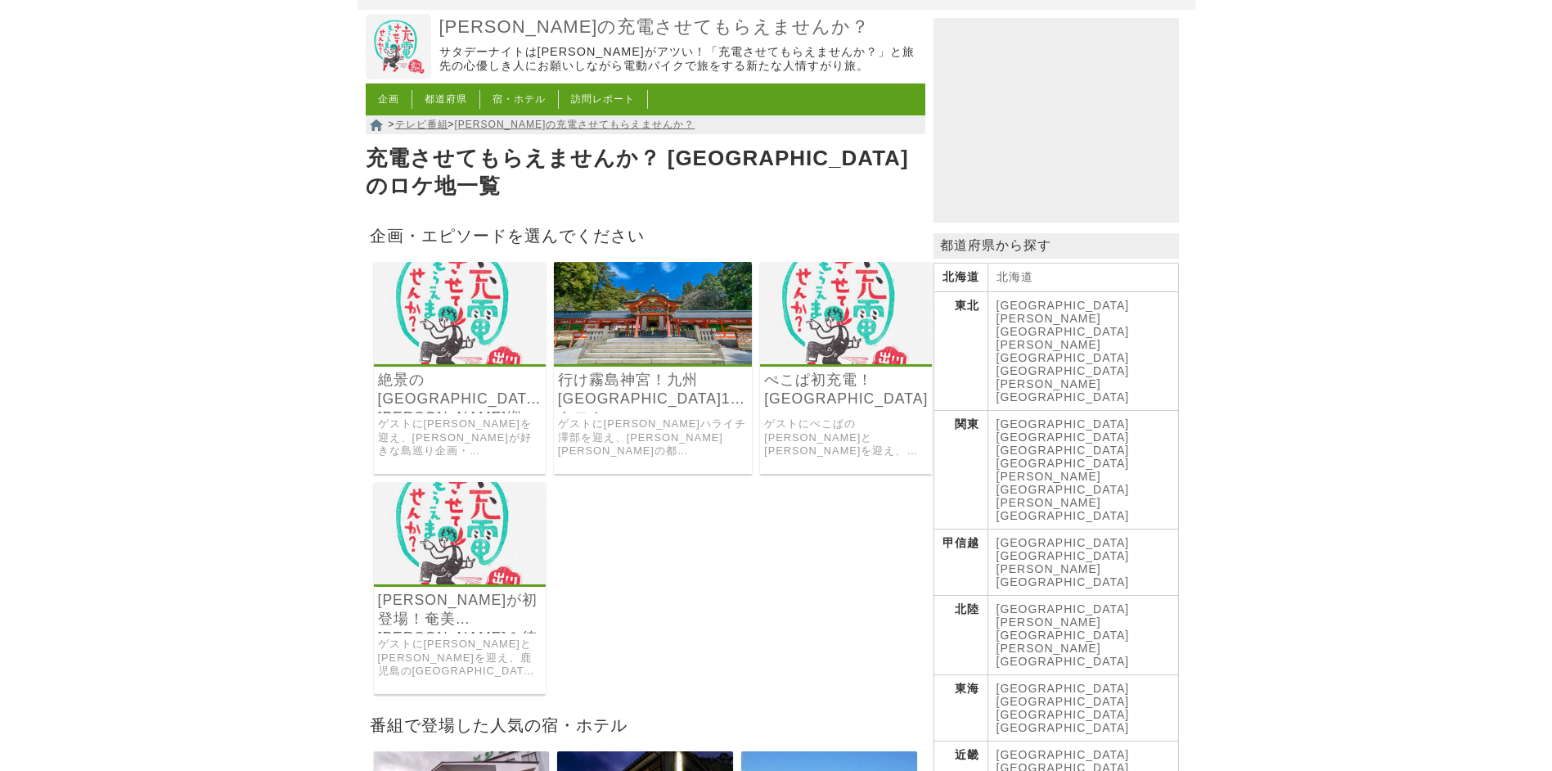
scroll to position [164, 0]
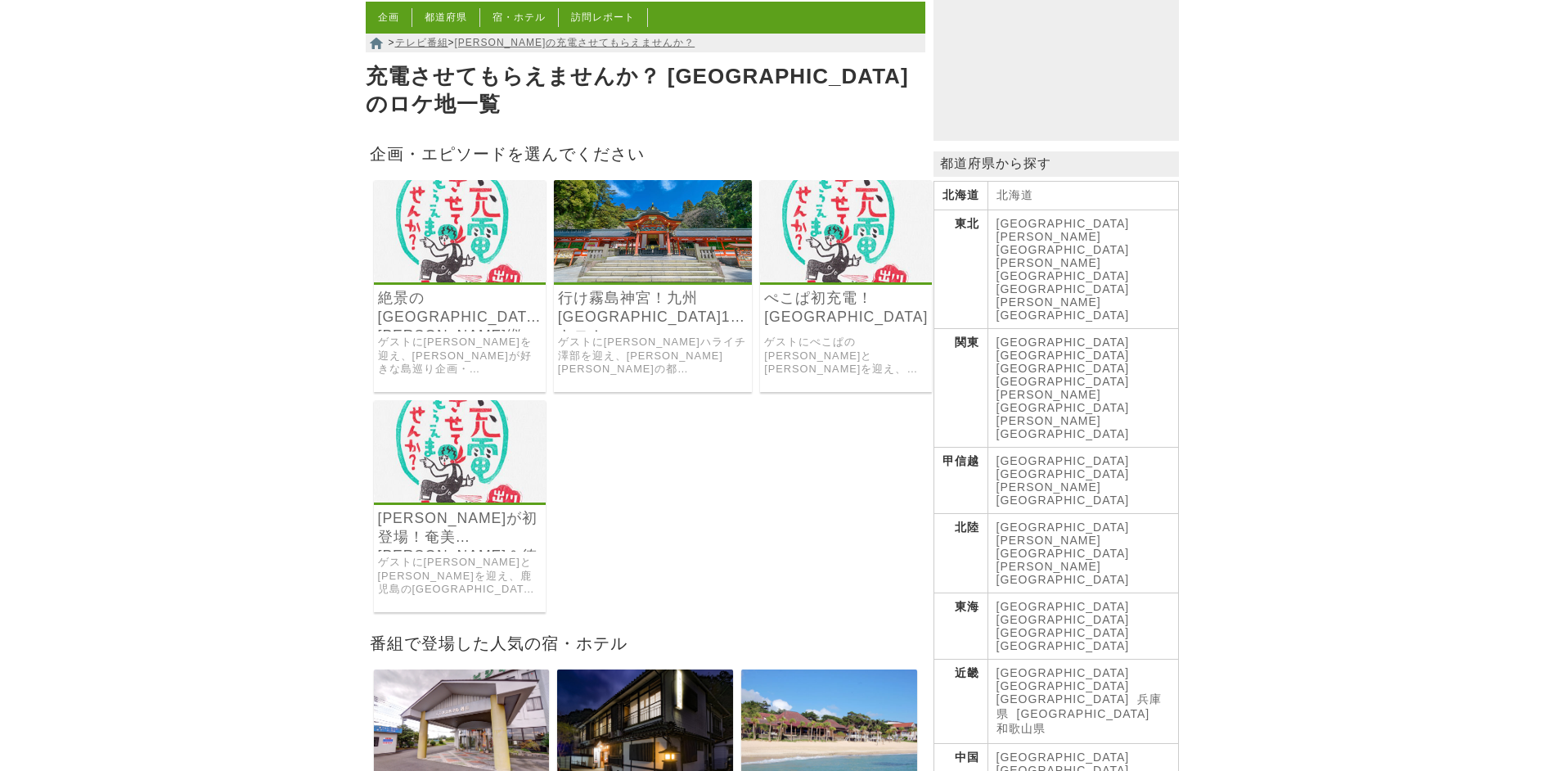
click at [805, 289] on link "ぺこぱ初充電！[GEOGRAPHIC_DATA]" at bounding box center [846, 308] width 164 height 38
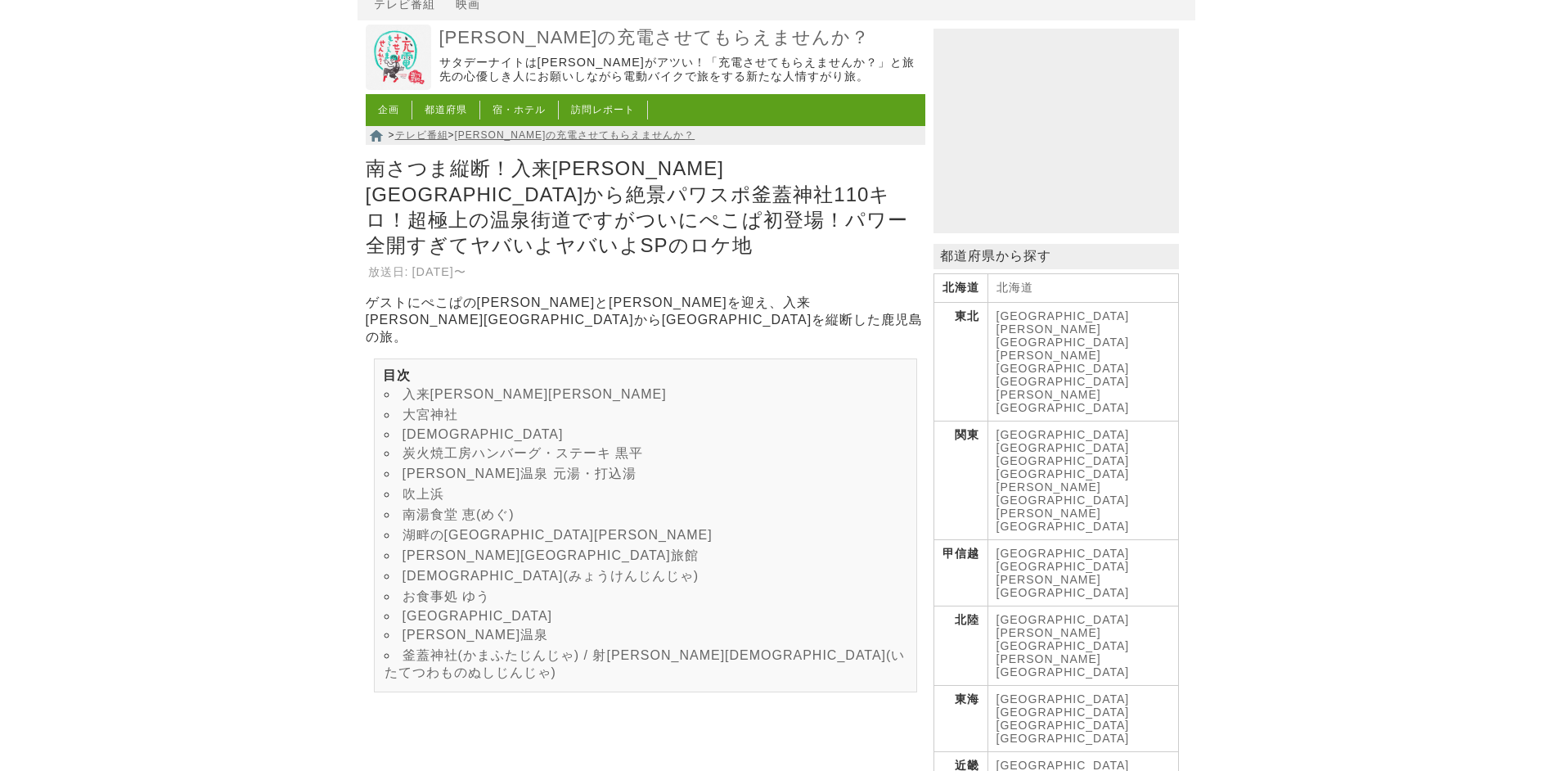
scroll to position [164, 0]
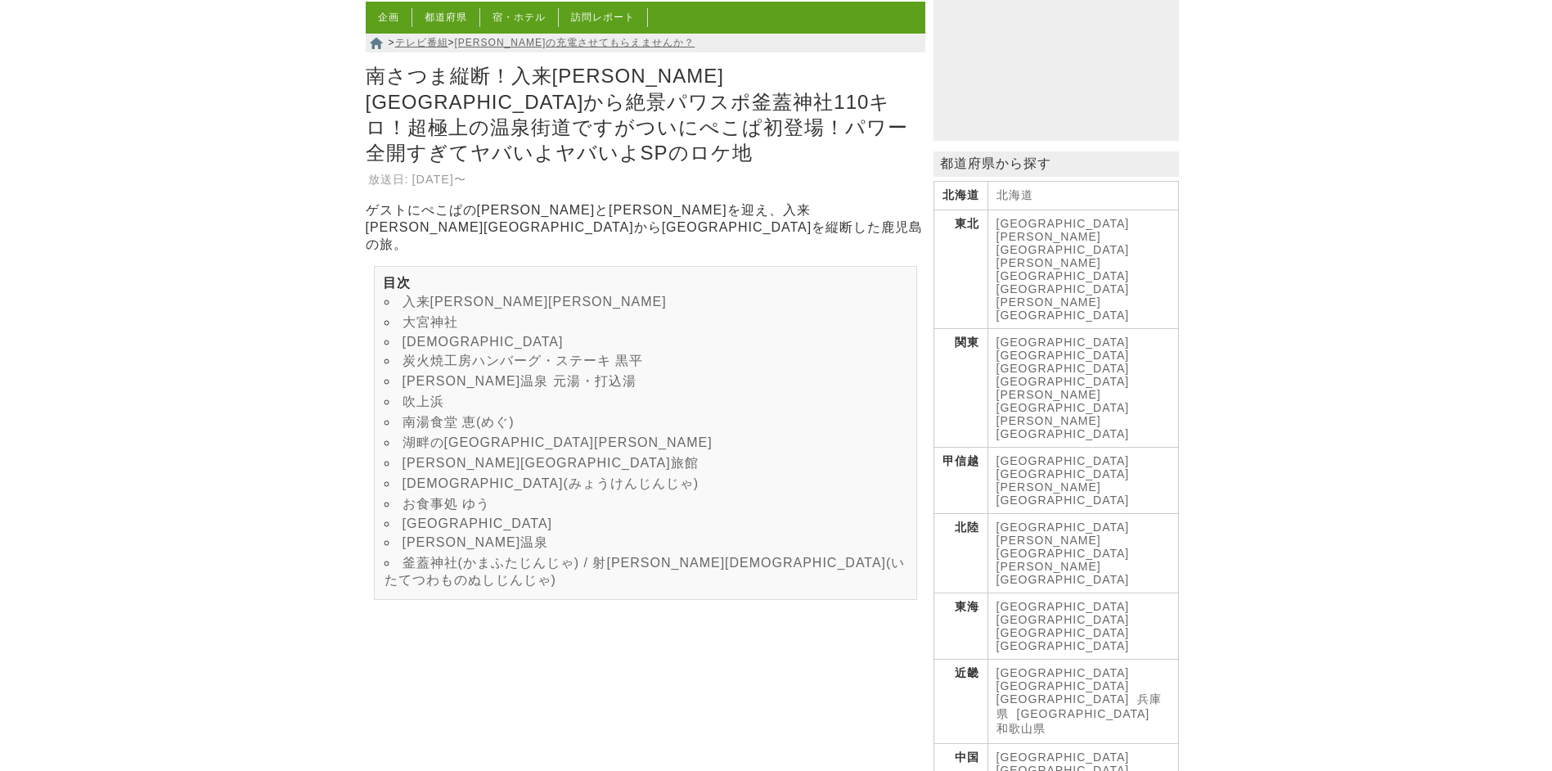
click at [438, 482] on link "妙見神社(みょうけんじんじゃ)" at bounding box center [550, 483] width 297 height 14
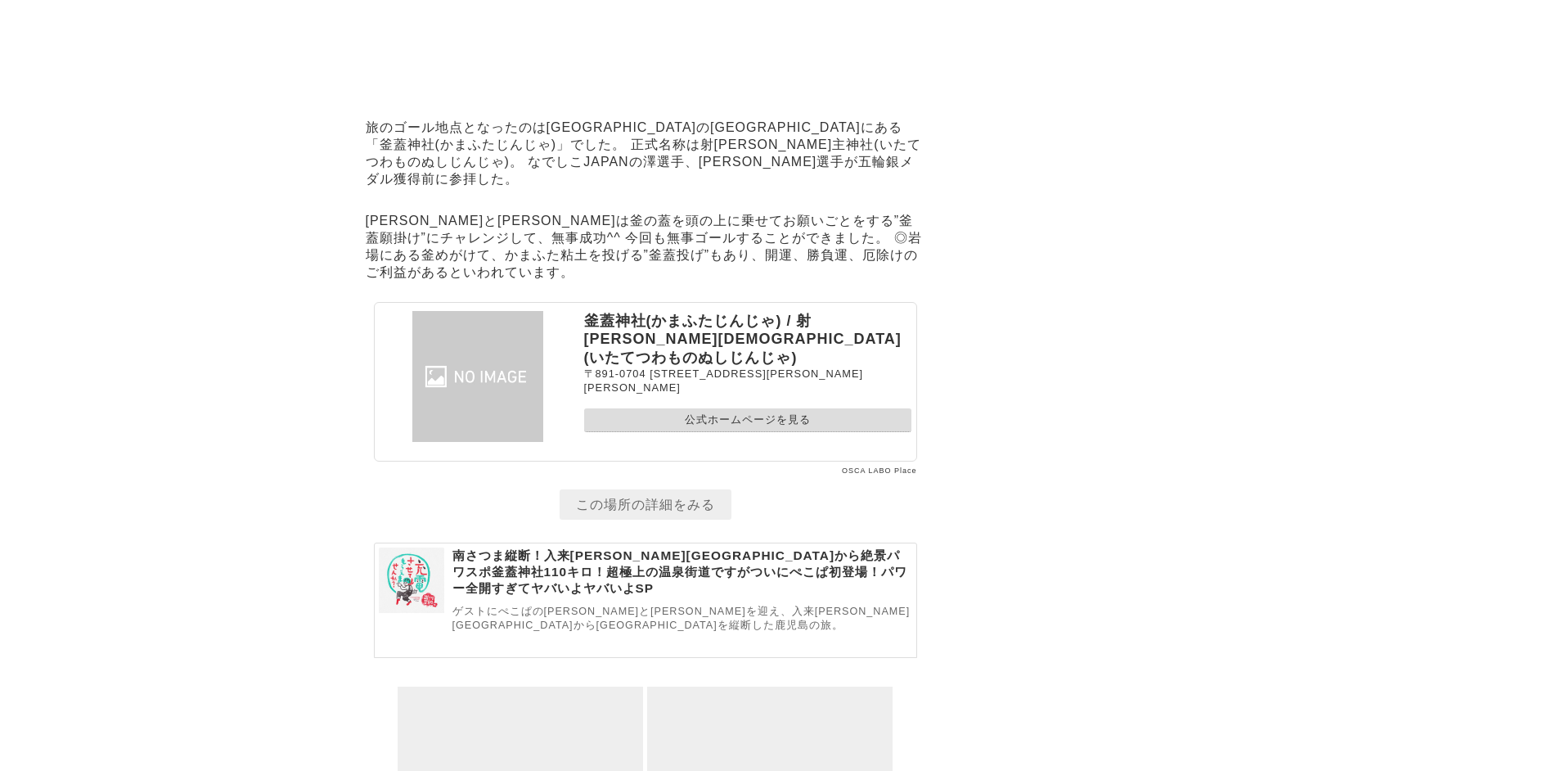
scroll to position [10866, 0]
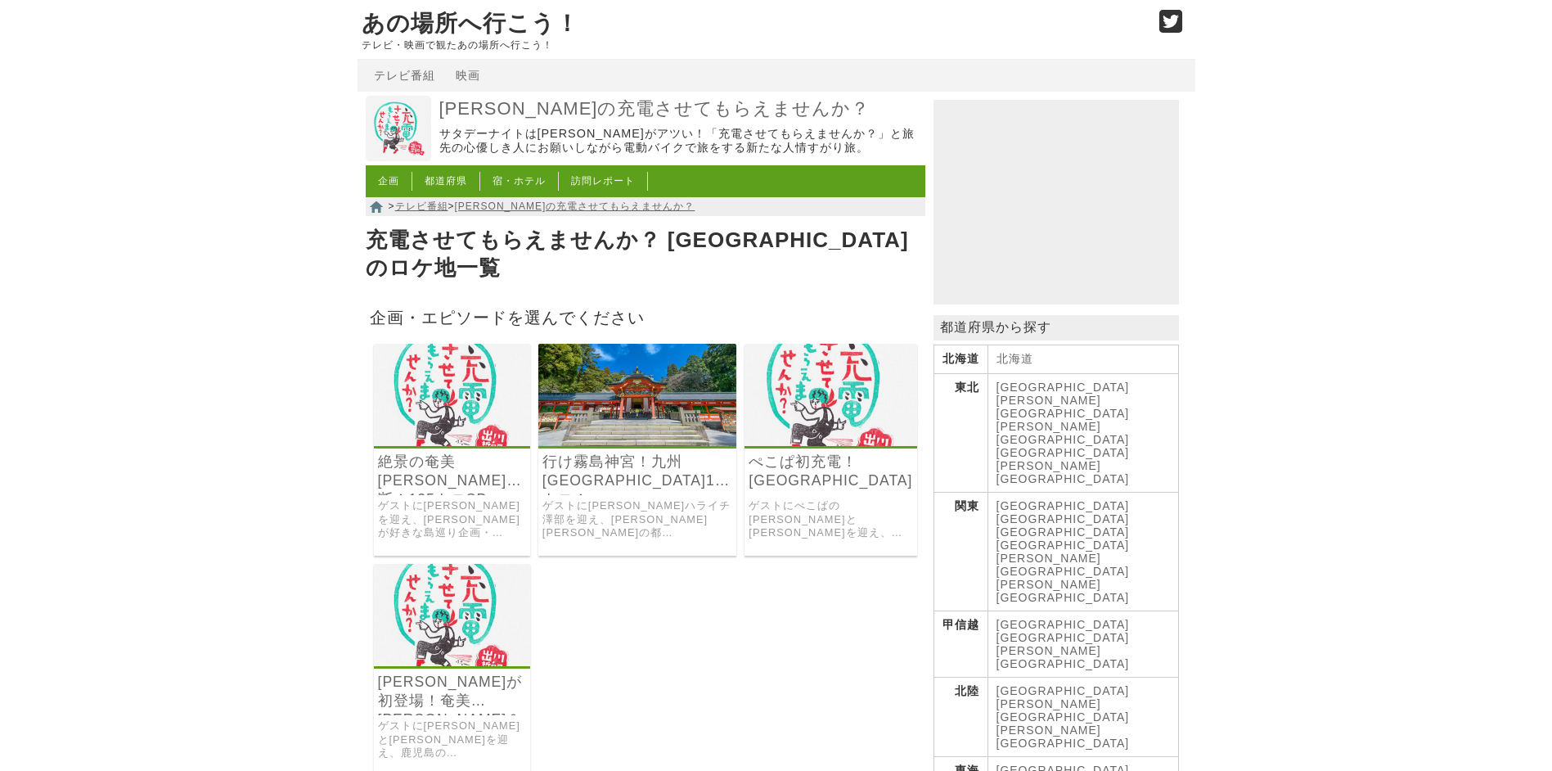
scroll to position [164, 0]
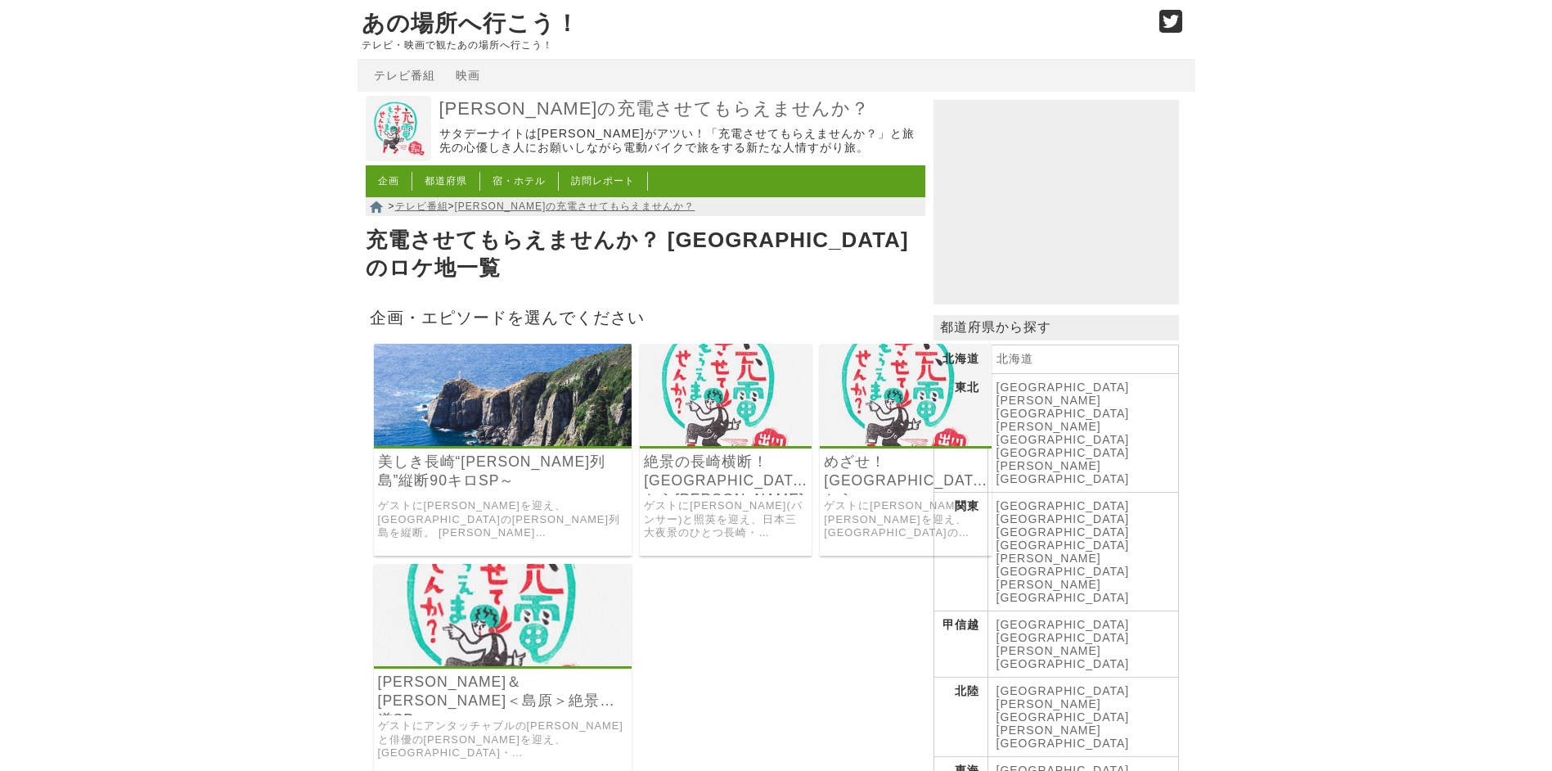
click at [400, 633] on img at bounding box center [503, 615] width 258 height 102
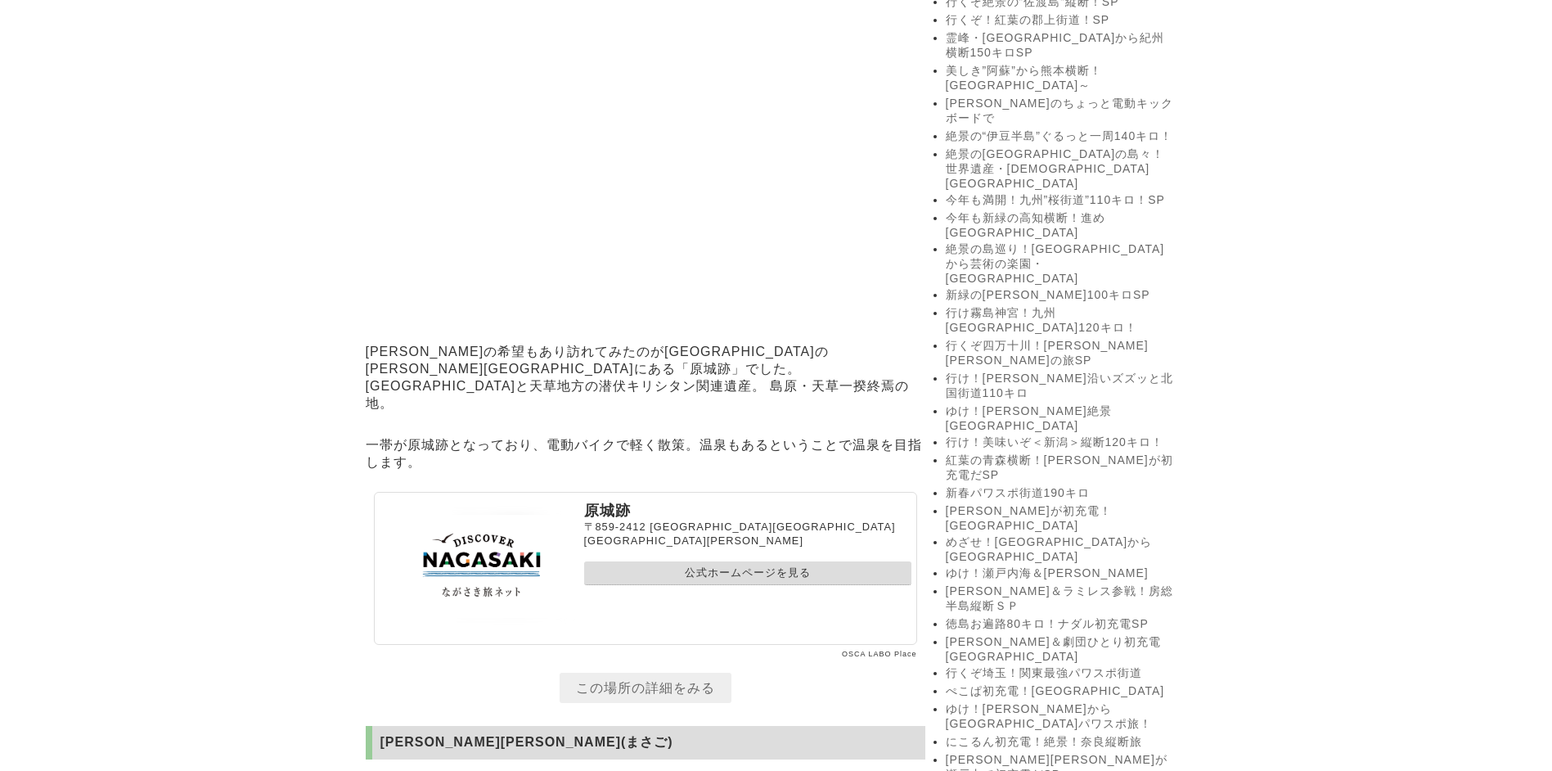
scroll to position [2536, 0]
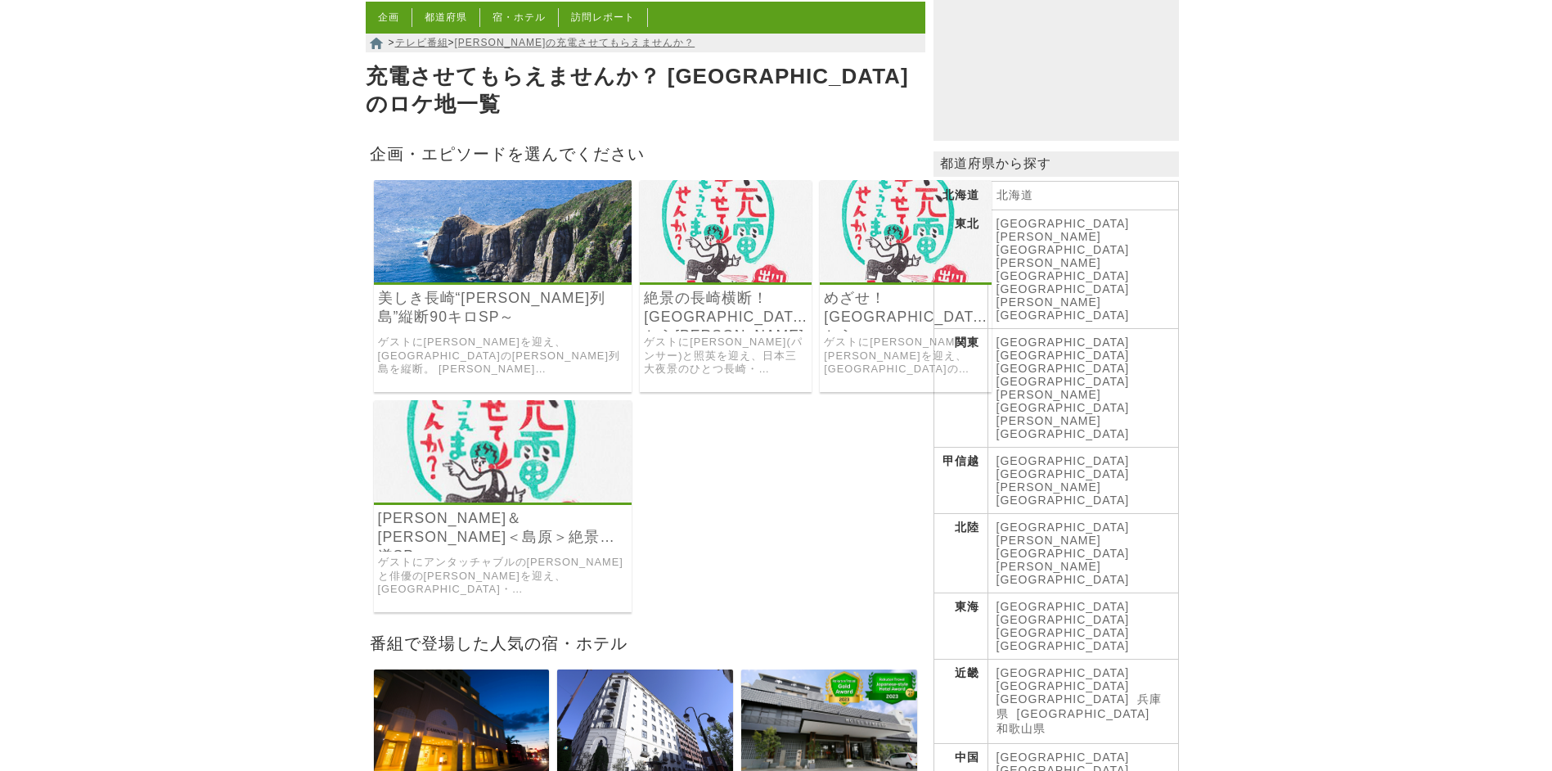
scroll to position [327, 0]
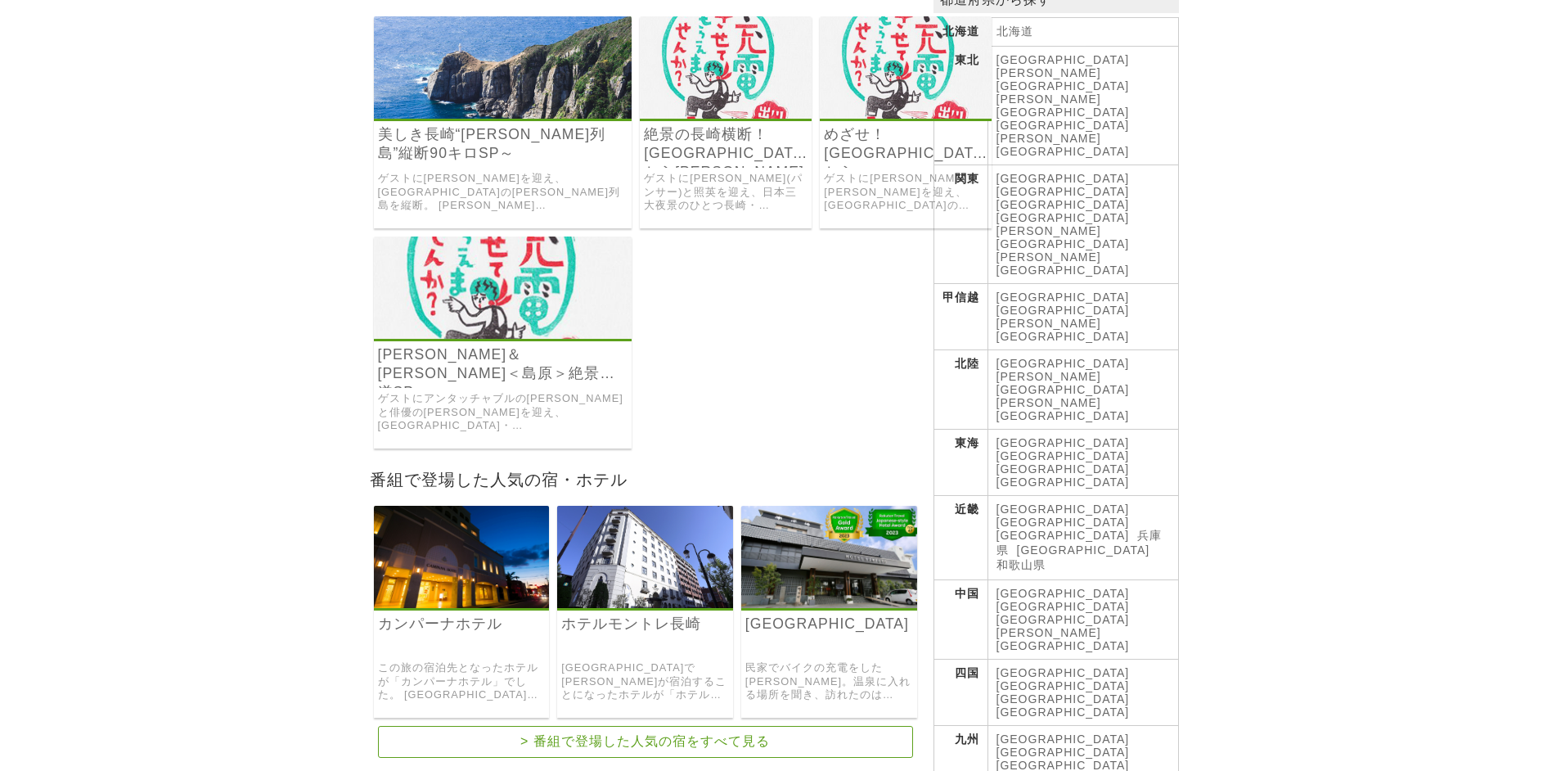
click at [1096, 758] on link "[GEOGRAPHIC_DATA]" at bounding box center [1062, 764] width 133 height 13
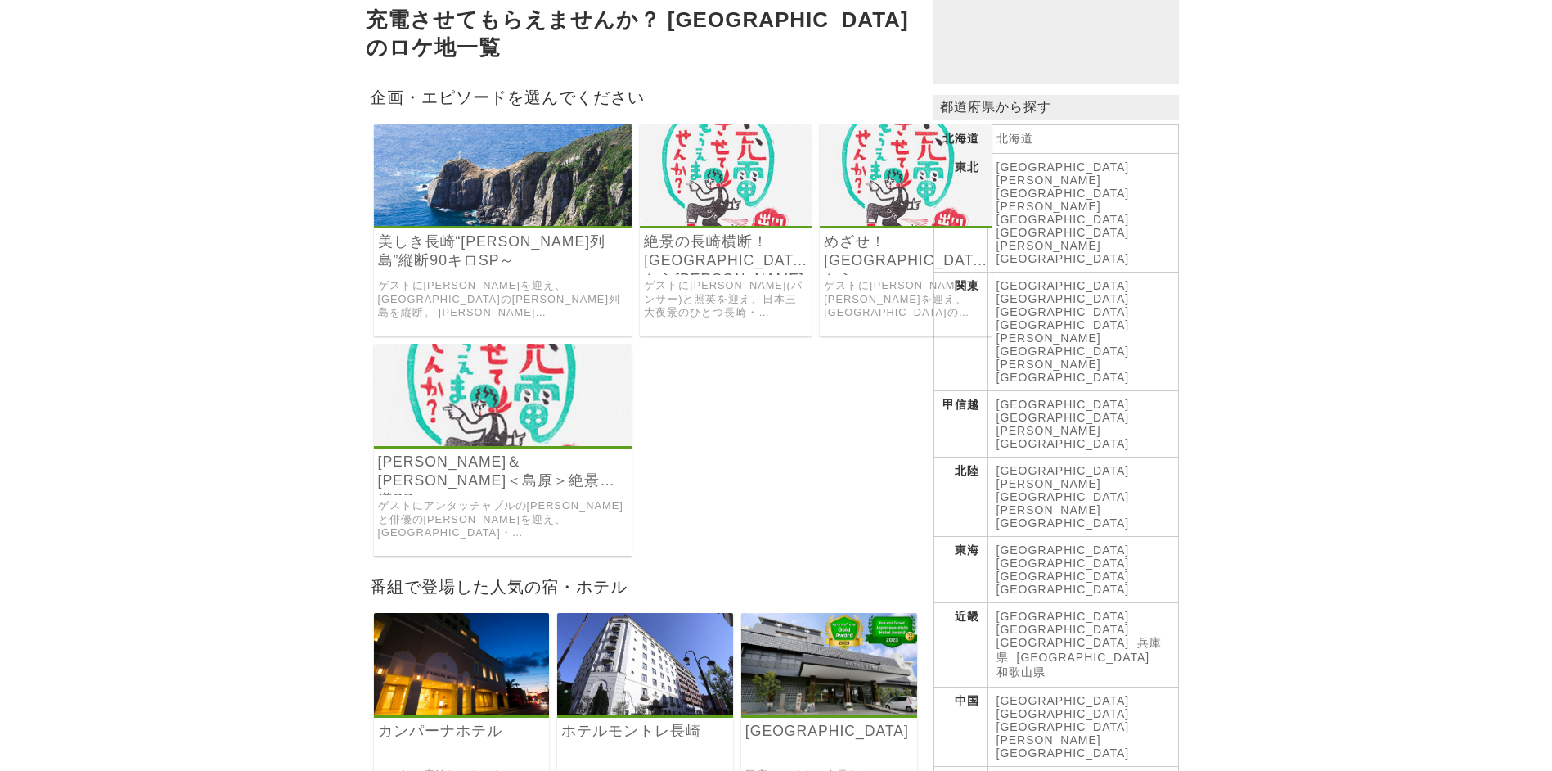
scroll to position [245, 0]
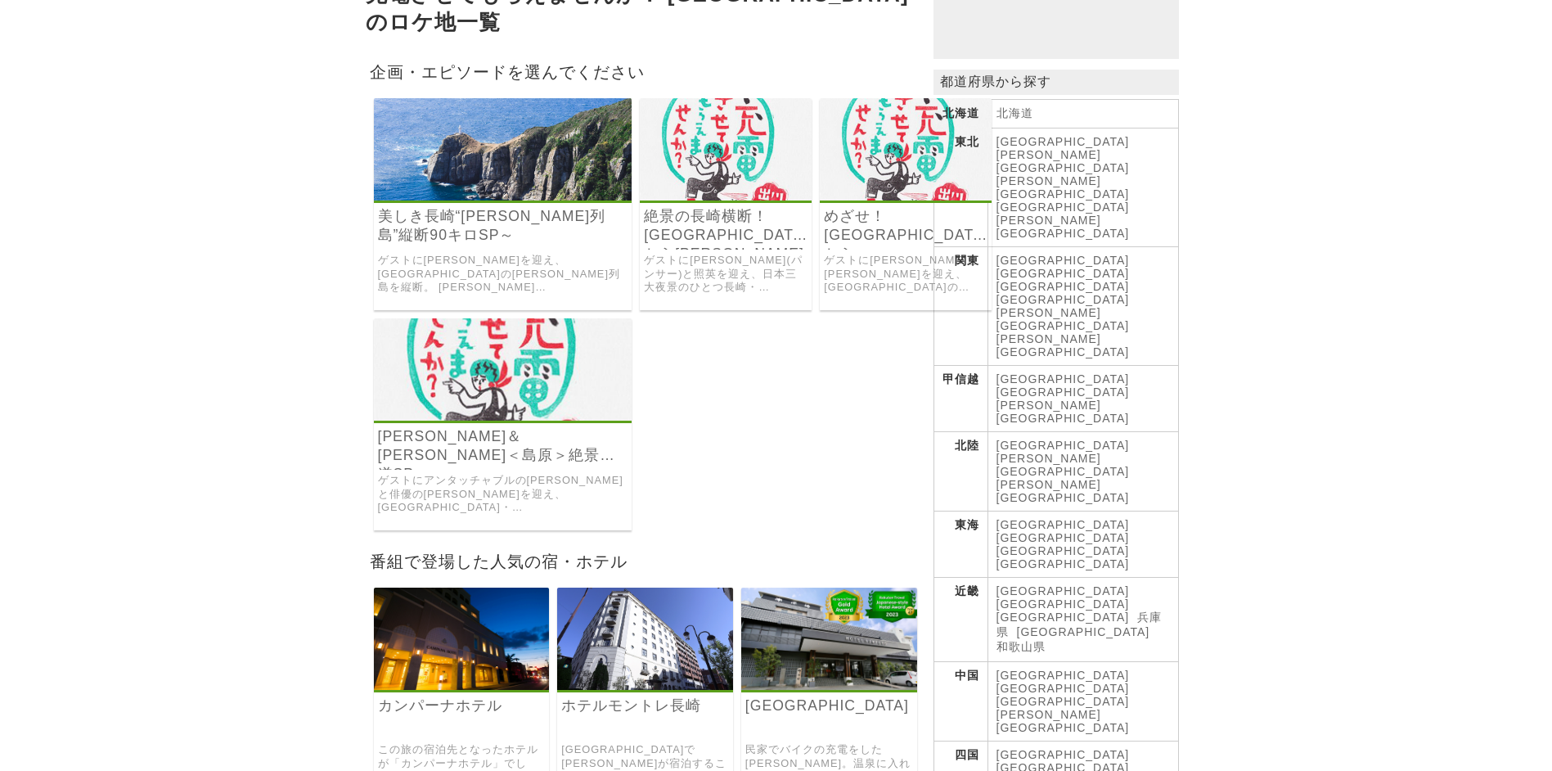
click at [644, 207] on link "絶景の長崎横断！[GEOGRAPHIC_DATA]から[PERSON_NAME]" at bounding box center [726, 226] width 164 height 38
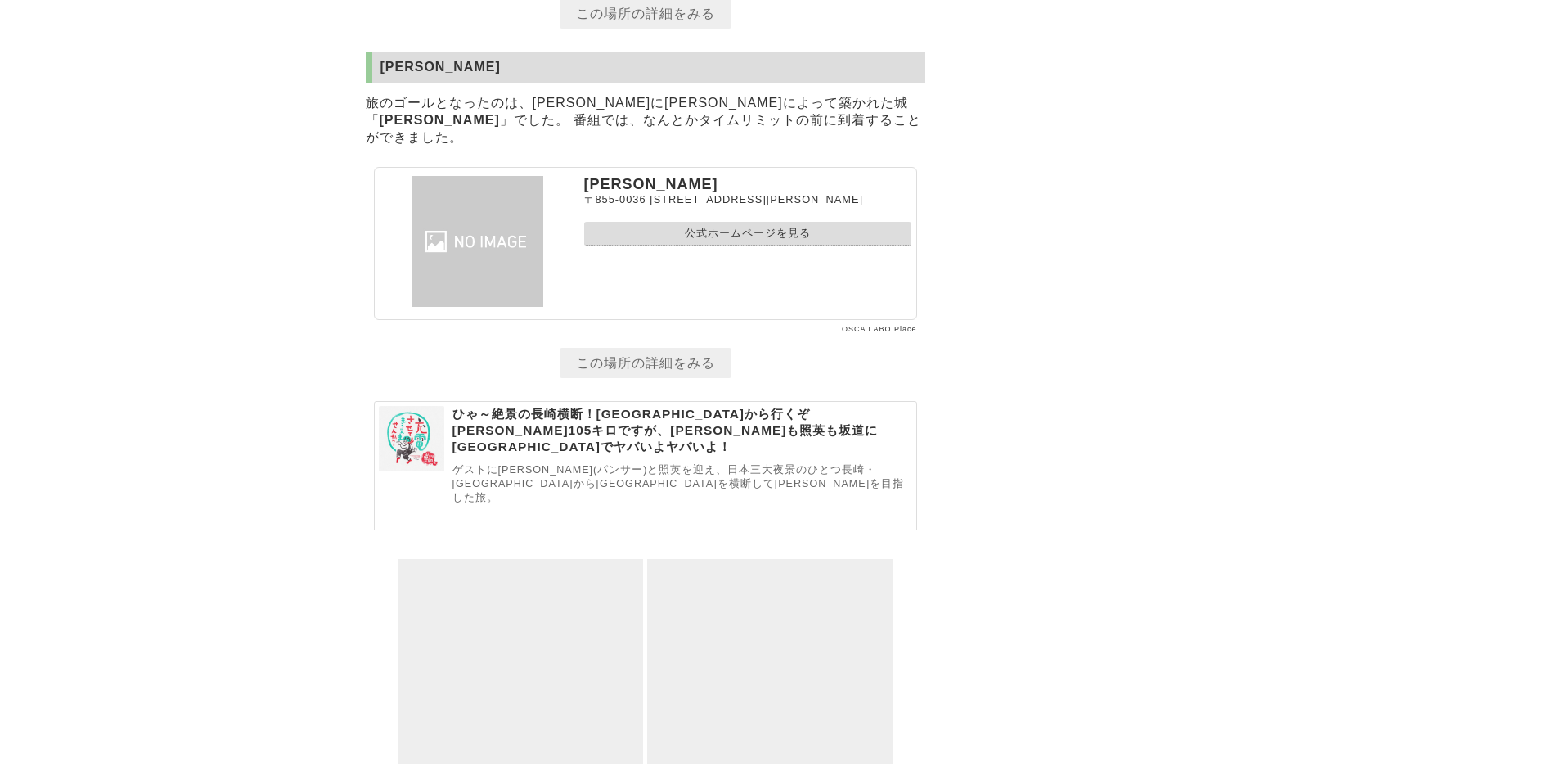
scroll to position [6799, 0]
